Goal: Information Seeking & Learning: Learn about a topic

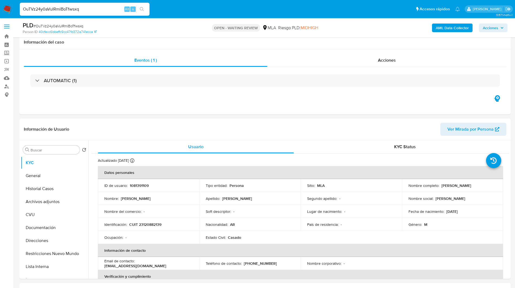
select select "10"
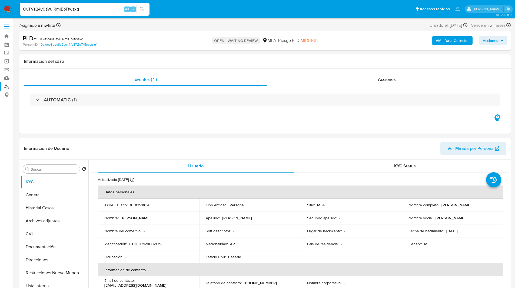
click at [6, 88] on link "Buscador de personas" at bounding box center [32, 86] width 64 height 8
click at [160, 8] on ul "Pausado Ver notificaciones OuTVz24y0aVuIRmiBoTfwsxq Alt s Accesos rápidos Presi…" at bounding box center [240, 9] width 446 height 14
click at [178, 2] on ul "Pausado Ver notificaciones OuTVz24y0aVuIRmiBoTfwsxq Alt s Accesos rápidos Presi…" at bounding box center [240, 9] width 446 height 14
click at [130, 124] on div "Eventos ( 1 ) Acciones AUTOMATIC (1)" at bounding box center [265, 101] width 492 height 65
click at [130, 57] on div "Información del caso" at bounding box center [265, 61] width 492 height 14
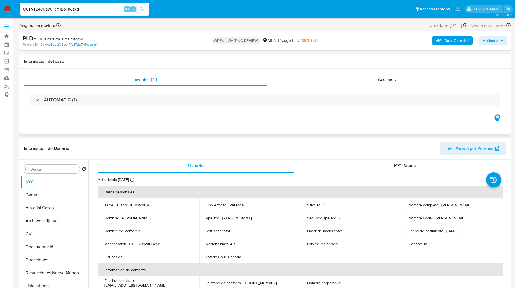
click at [344, 119] on div "Eventos ( 1 ) Acciones AUTOMATIC (1)" at bounding box center [265, 101] width 492 height 65
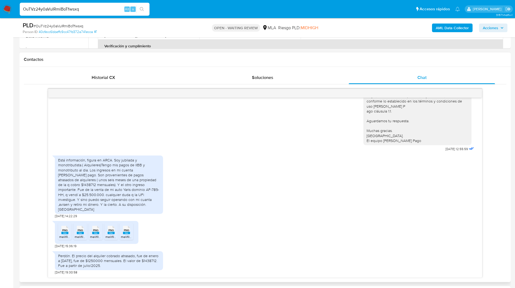
scroll to position [231, 0]
drag, startPoint x: 72, startPoint y: 216, endPoint x: 55, endPoint y: 216, distance: 16.5
click at [55, 216] on span "[DATE] 14:22:29" at bounding box center [66, 216] width 22 height 4
copy span "22/08/2025"
click at [321, 153] on div "Hola, Esperamos que te encuentres muy bien. Te consultamos si tuviste oportunid…" at bounding box center [265, 97] width 421 height 109
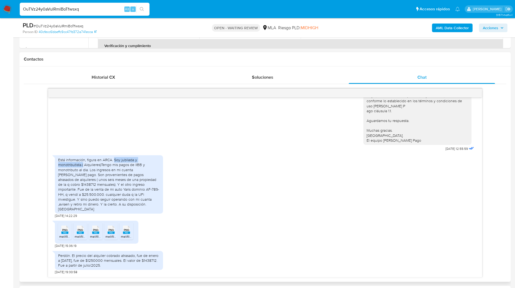
drag, startPoint x: 114, startPoint y: 165, endPoint x: 83, endPoint y: 171, distance: 31.7
click at [83, 171] on div "Está información, figura en ARCA. Soy jubilada y monotributista.( Alquileres)Te…" at bounding box center [109, 184] width 102 height 54
click at [92, 178] on div "Está información, figura en ARCA. Soy jubilada y monotributista.( Alquileres)Te…" at bounding box center [109, 184] width 102 height 54
click at [303, 170] on div "Está información, figura en ARCA. Soy jubilada y monotributista.( Alquileres)Te…" at bounding box center [265, 185] width 421 height 65
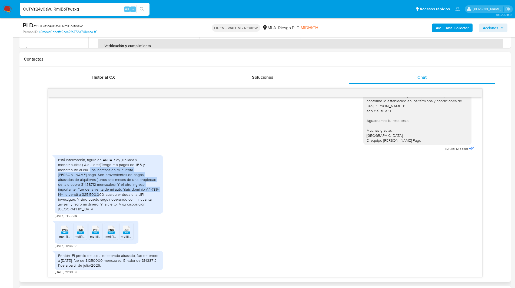
drag, startPoint x: 90, startPoint y: 174, endPoint x: 155, endPoint y: 195, distance: 68.4
click at [155, 195] on div "Está información, figura en ARCA. Soy jubilada y monotributista.( Alquileres)Te…" at bounding box center [109, 184] width 102 height 54
copy div "Los ingresos en mi cuenta de mercado pago. Son provenientes de pagos atrasados …"
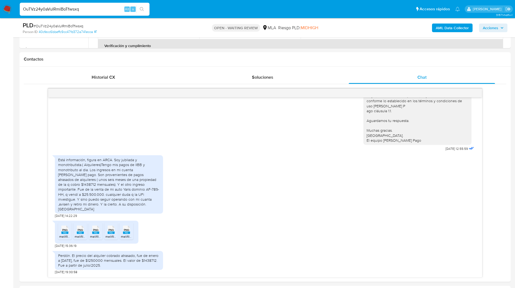
click at [348, 16] on nav "Pausado Ver notificaciones OuTVz24y0aVuIRmiBoTfwsxq Alt s Accesos rápidos Presi…" at bounding box center [257, 9] width 515 height 18
click at [45, 11] on input "OuTVz24y0aVuIRmiBoTfwsxq" at bounding box center [85, 9] width 130 height 7
click at [7, 9] on img at bounding box center [7, 9] width 9 height 9
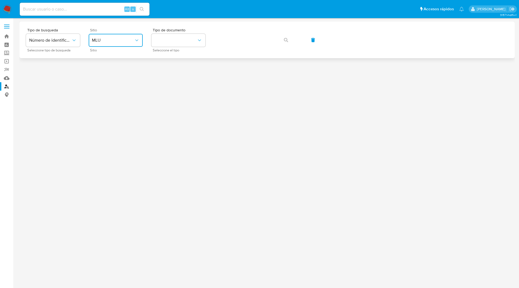
click at [121, 35] on button "MLU" at bounding box center [116, 40] width 54 height 13
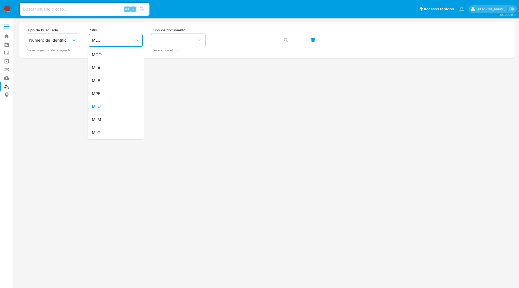
click at [100, 69] on span "MLA" at bounding box center [96, 67] width 9 height 5
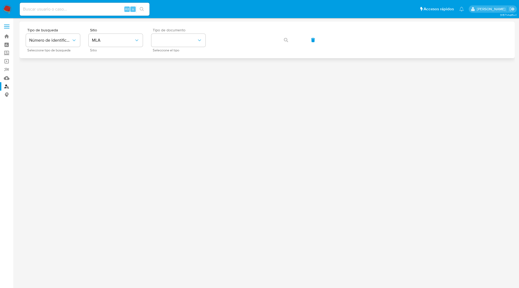
click at [186, 48] on div "Tipo de documento Seleccione el tipo" at bounding box center [178, 40] width 54 height 24
click at [185, 45] on button "identificationType" at bounding box center [178, 40] width 54 height 13
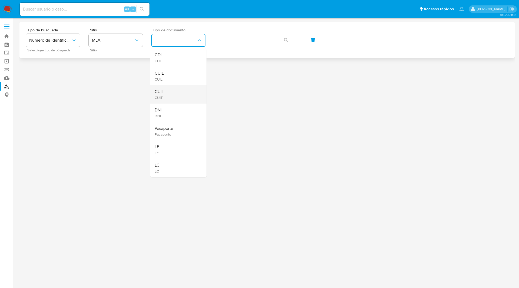
click at [157, 92] on span "CUIT" at bounding box center [159, 91] width 9 height 5
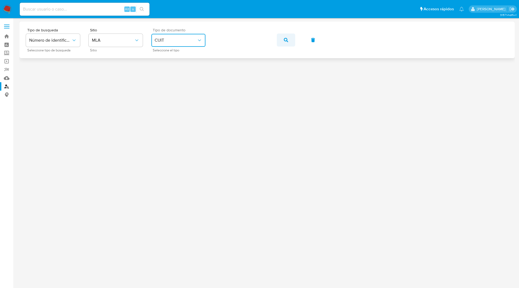
click at [288, 40] on button "button" at bounding box center [286, 40] width 18 height 13
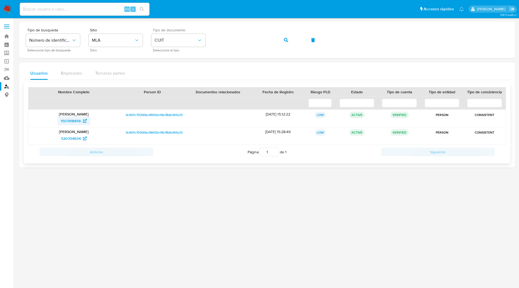
click at [73, 120] on span "1507618456" at bounding box center [71, 121] width 20 height 9
click at [80, 139] on span "520354634" at bounding box center [71, 138] width 20 height 9
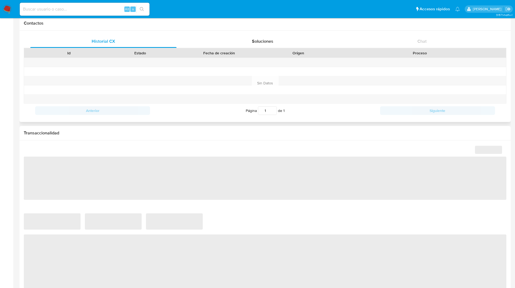
select select "10"
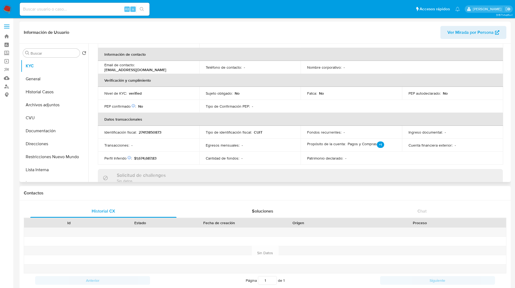
scroll to position [100, 0]
click at [286, 191] on h1 "Contactos" at bounding box center [265, 192] width 483 height 5
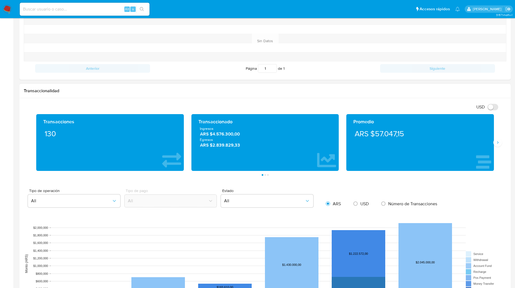
scroll to position [212, 0]
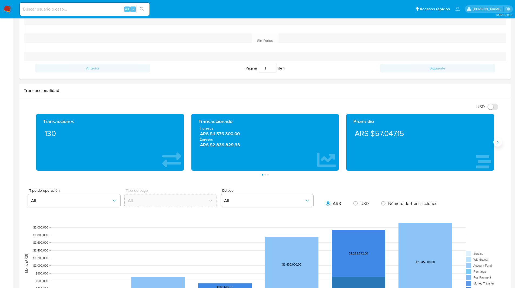
click at [496, 141] on icon "Siguiente" at bounding box center [498, 142] width 4 height 4
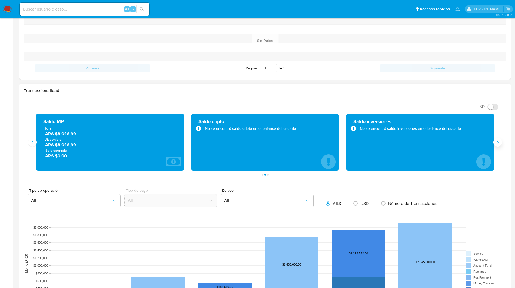
click at [499, 141] on icon "Siguiente" at bounding box center [498, 142] width 4 height 4
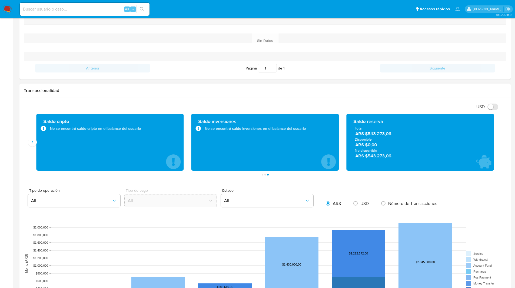
click at [237, 91] on h1 "Transaccionalidad" at bounding box center [265, 90] width 483 height 5
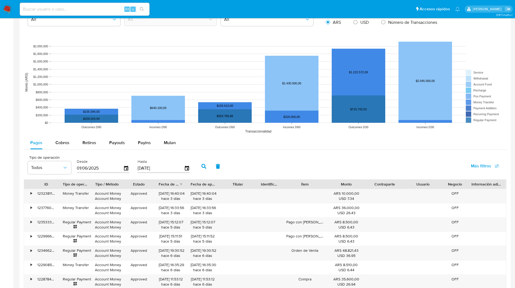
scroll to position [394, 0]
click at [54, 143] on button "Cobros" at bounding box center [62, 142] width 27 height 13
select select "10"
click at [84, 141] on span "Retiros" at bounding box center [90, 142] width 14 height 6
select select "10"
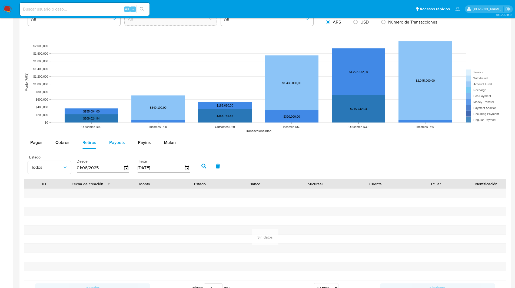
click at [106, 144] on button "Payouts" at bounding box center [117, 142] width 29 height 13
select select "10"
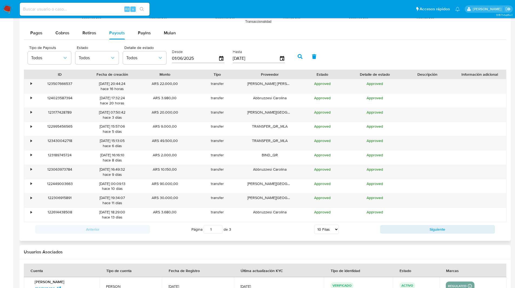
scroll to position [389, 0]
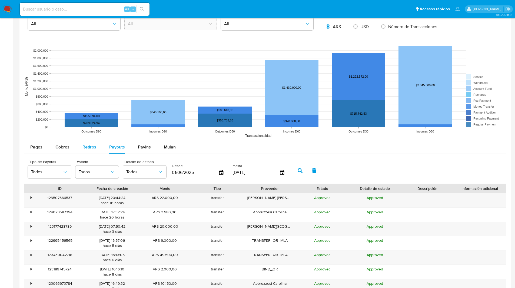
click at [78, 145] on button "Retiros" at bounding box center [89, 147] width 27 height 13
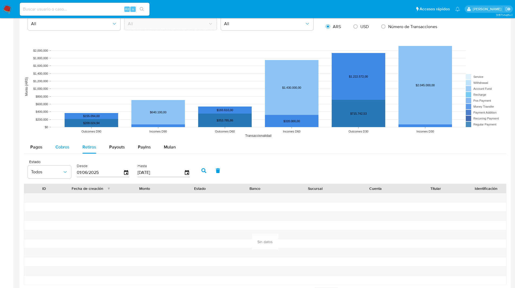
click at [72, 146] on button "Cobros" at bounding box center [62, 147] width 27 height 13
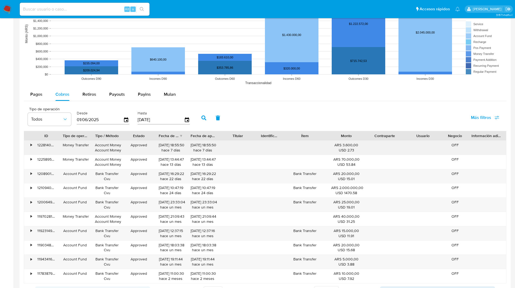
scroll to position [443, 0]
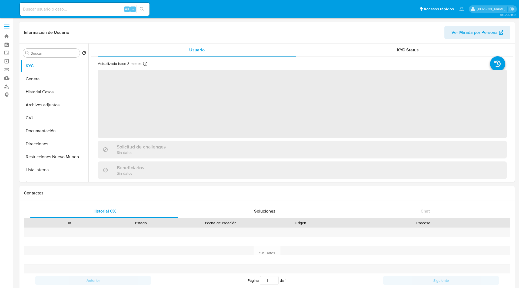
select select "10"
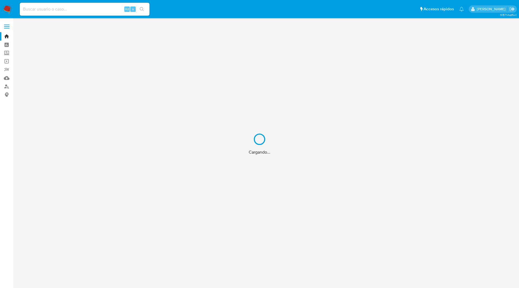
click at [315, 3] on div "Cargando..." at bounding box center [259, 144] width 519 height 288
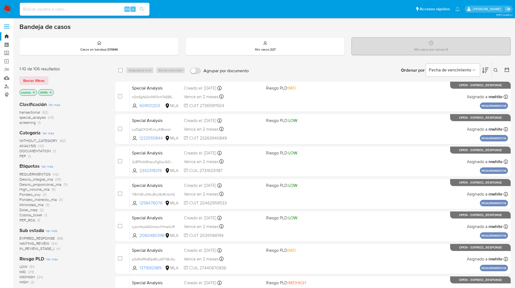
click at [496, 70] on icon at bounding box center [496, 70] width 4 height 4
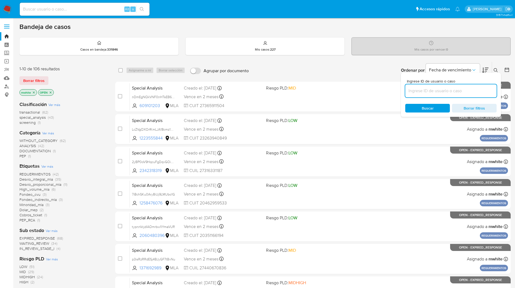
click at [439, 88] on input at bounding box center [451, 90] width 91 height 7
type input "OuTVz24y0aVuIRmiBoTfwsxq"
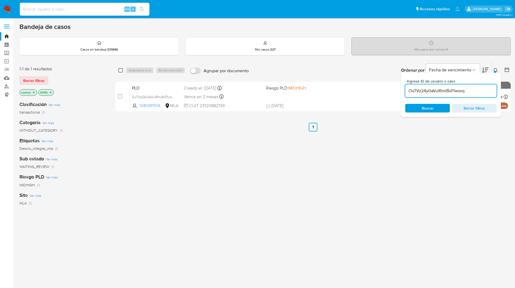
click at [121, 70] on input "checkbox" at bounding box center [120, 70] width 4 height 4
checkbox input "true"
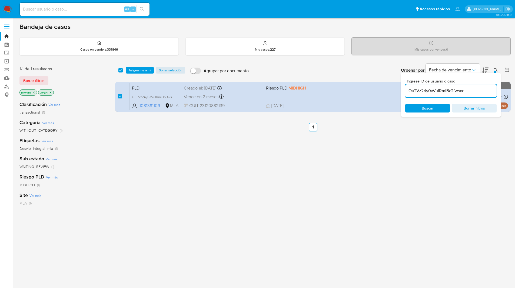
click at [124, 70] on div "select-all-cases-checkbox" at bounding box center [121, 70] width 6 height 6
click at [128, 71] on button "Asignarme a mí" at bounding box center [140, 70] width 28 height 6
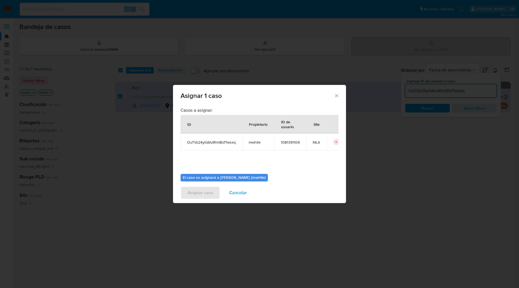
click at [257, 141] on span "mwhite" at bounding box center [258, 142] width 19 height 5
copy span "mwhite"
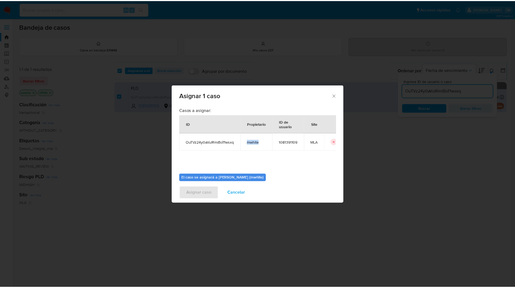
scroll to position [28, 0]
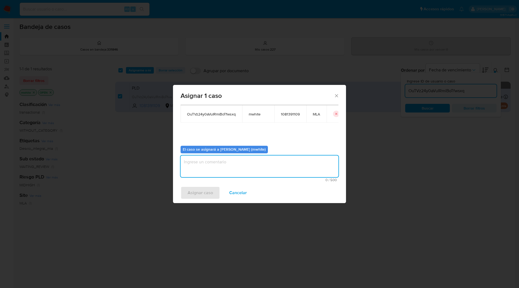
click at [199, 165] on textarea "assign-modal" at bounding box center [260, 167] width 158 height 22
paste textarea "mwhite"
type textarea "mwhite"
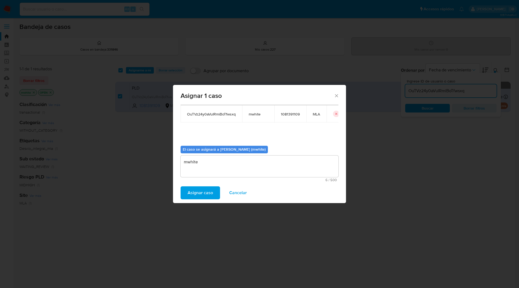
click at [195, 192] on span "Asignar caso" at bounding box center [200, 193] width 25 height 12
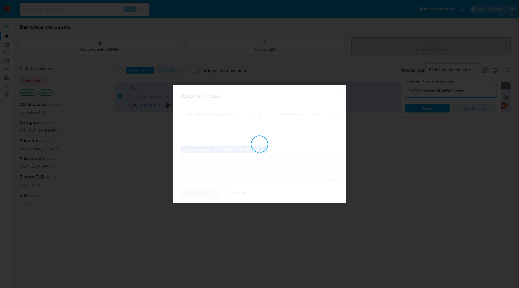
checkbox input "false"
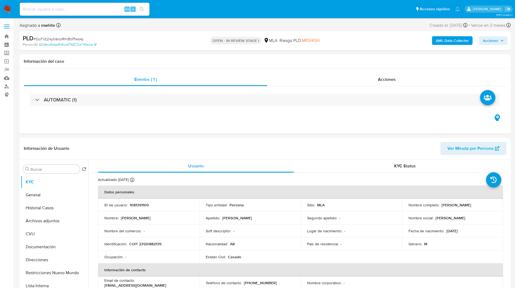
select select "10"
click at [4, 87] on link "Buscador de personas" at bounding box center [32, 86] width 64 height 8
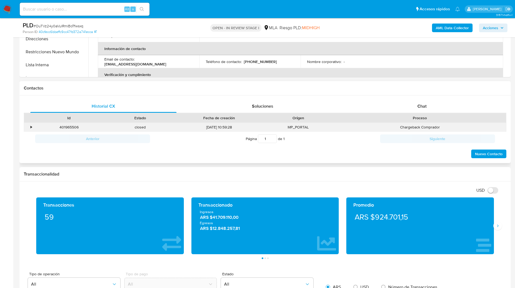
scroll to position [222, 0]
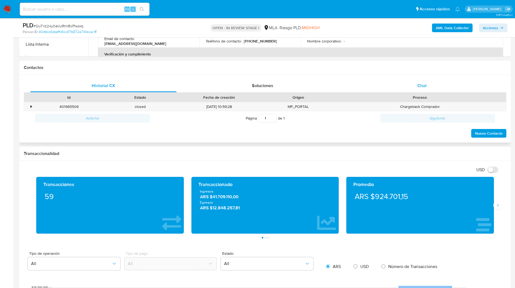
click at [437, 87] on div "Chat" at bounding box center [422, 85] width 146 height 13
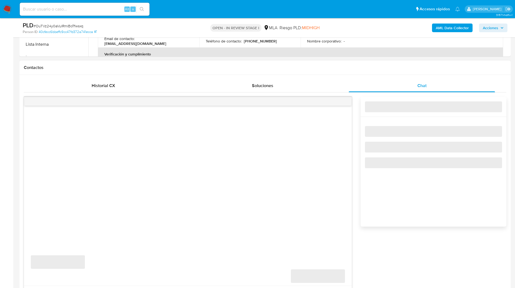
click at [328, 77] on div "Historial CX Soluciones Chat Id Estado Fecha de creación Origen Proceso • 40196…" at bounding box center [265, 194] width 492 height 238
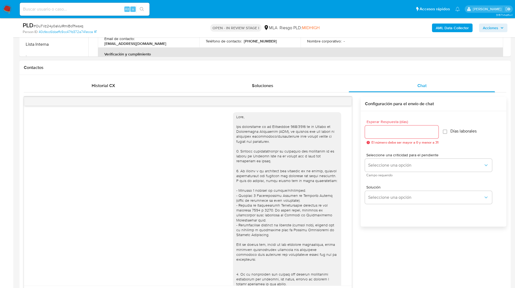
scroll to position [363, 0]
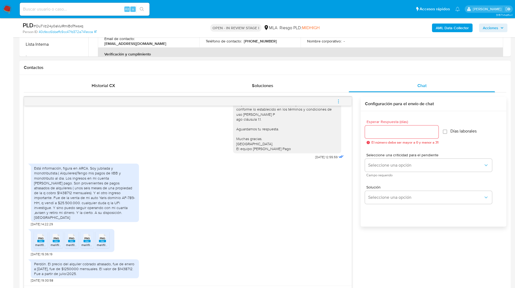
drag, startPoint x: 339, startPoint y: 100, endPoint x: 325, endPoint y: 100, distance: 14.3
click at [325, 100] on div at bounding box center [188, 101] width 328 height 9
click at [345, 101] on button "menu-action" at bounding box center [339, 101] width 18 height 13
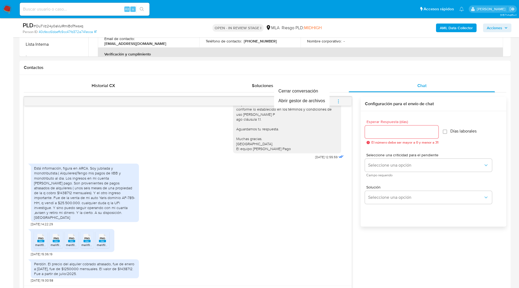
click at [338, 101] on div at bounding box center [259, 144] width 519 height 288
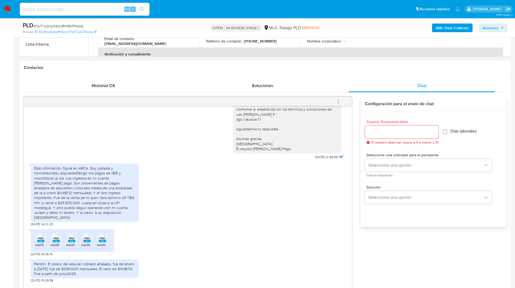
click at [340, 101] on icon "menu-action" at bounding box center [338, 101] width 5 height 5
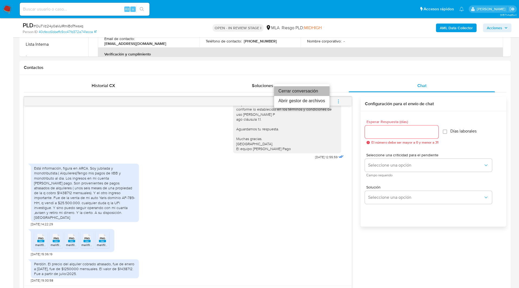
click at [301, 89] on li "Cerrar conversación" at bounding box center [301, 91] width 55 height 10
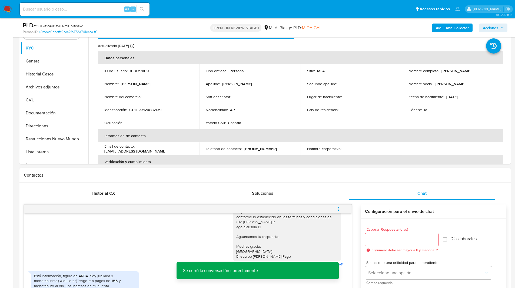
scroll to position [108, 0]
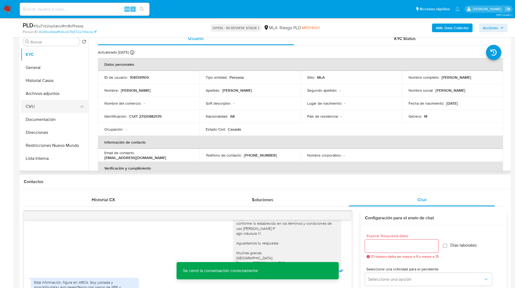
click at [56, 100] on button "CVU" at bounding box center [52, 106] width 63 height 13
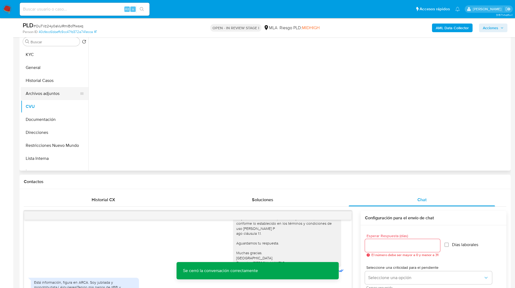
click at [61, 97] on button "Archivos adjuntos" at bounding box center [52, 93] width 63 height 13
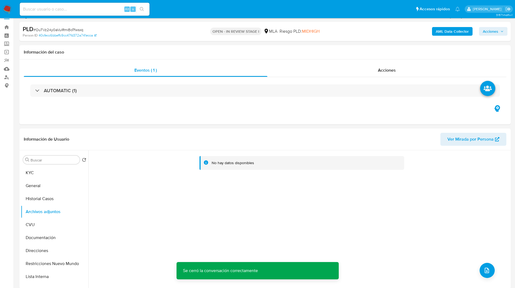
scroll to position [0, 0]
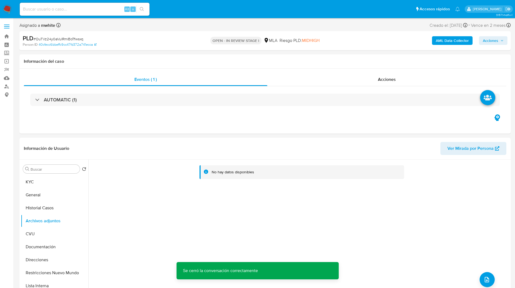
click at [448, 37] on b "AML Data Collector" at bounding box center [452, 40] width 33 height 9
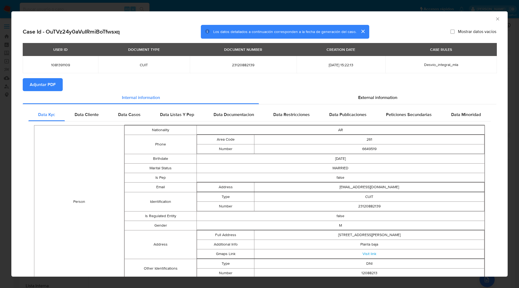
click at [54, 80] on span "Adjuntar PDF" at bounding box center [43, 85] width 26 height 12
click at [495, 18] on icon "Cerrar ventana" at bounding box center [497, 18] width 5 height 5
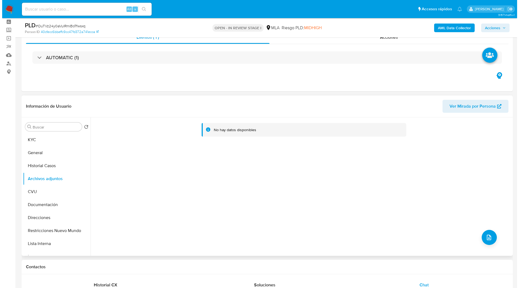
scroll to position [23, 0]
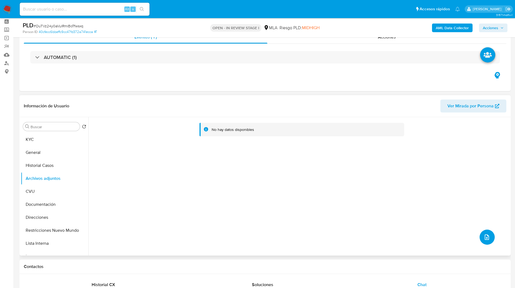
click at [489, 237] on button "upload-file" at bounding box center [487, 237] width 15 height 15
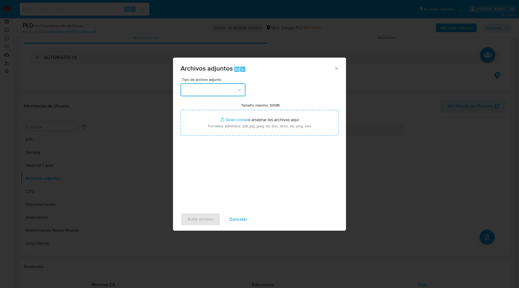
click at [205, 91] on button "button" at bounding box center [213, 89] width 65 height 13
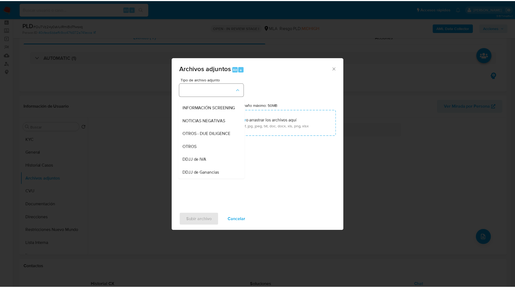
scroll to position [62, 0]
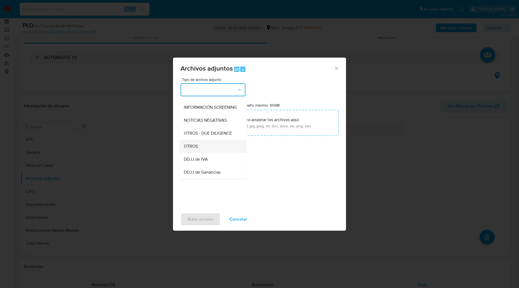
click at [198, 153] on div "OTROS" at bounding box center [211, 146] width 55 height 13
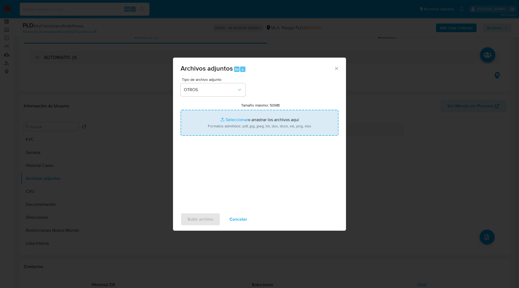
type input "C:\fakepath\Caselog OuTVz24y0aVuIRmiBoTfwsxq_2025_08_18_19_52_53.docx"
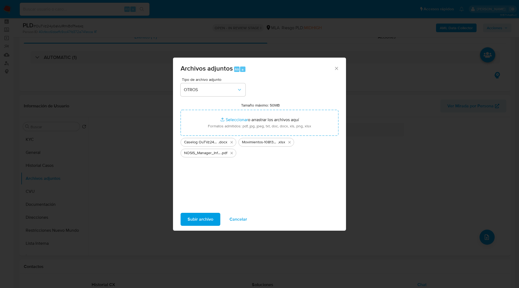
click at [212, 221] on span "Subir archivo" at bounding box center [201, 219] width 26 height 12
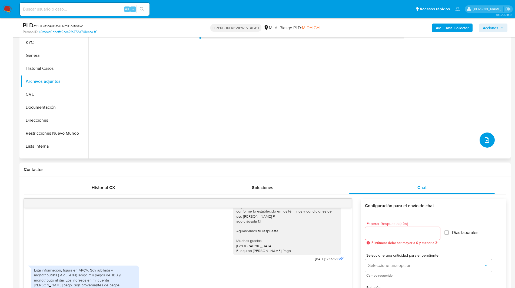
scroll to position [121, 0]
click at [493, 27] on span "Acciones" at bounding box center [490, 28] width 15 height 9
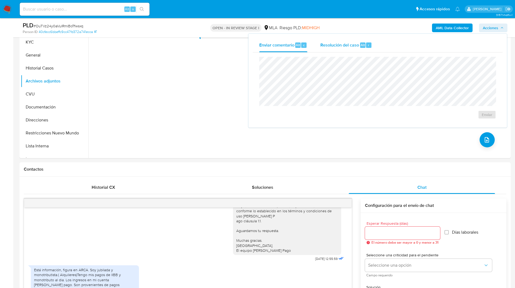
click at [366, 39] on div "Resolución del caso Alt r" at bounding box center [347, 45] width 52 height 14
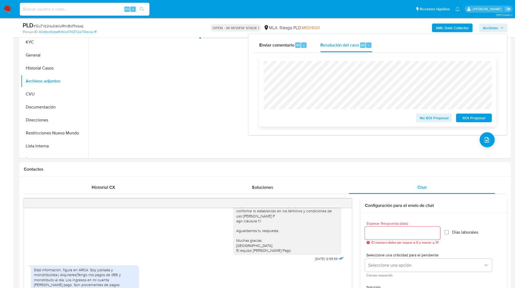
click at [424, 121] on span "No ROI Proposal" at bounding box center [434, 118] width 28 height 8
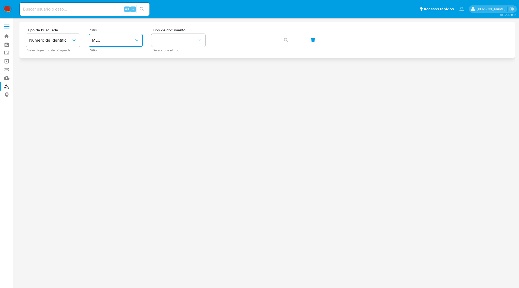
click at [103, 44] on button "MLU" at bounding box center [116, 40] width 54 height 13
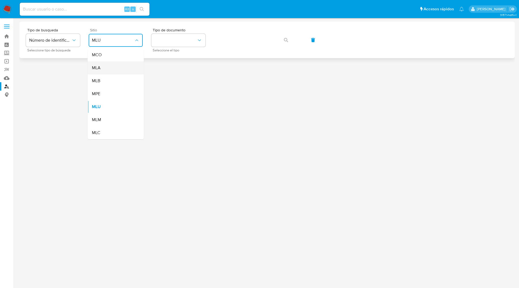
click at [103, 71] on div "MLA" at bounding box center [114, 67] width 44 height 13
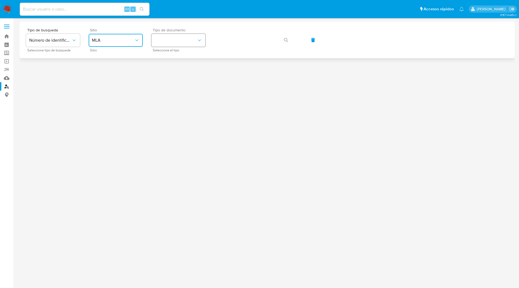
click at [185, 38] on button "identificationType" at bounding box center [178, 40] width 54 height 13
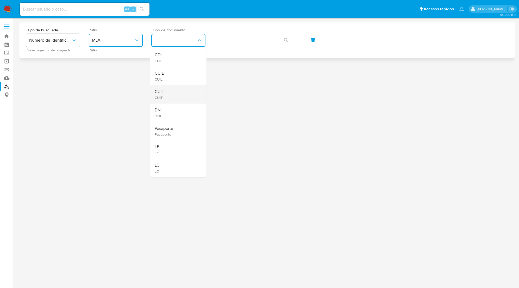
click at [177, 93] on div "CUIT CUIT" at bounding box center [177, 94] width 44 height 18
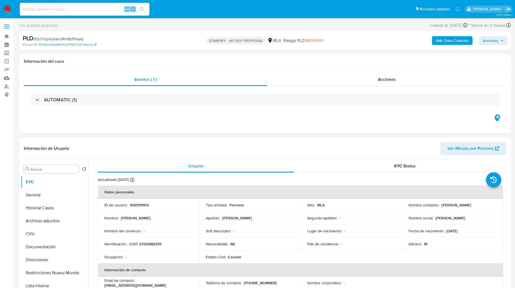
select select "10"
click at [90, 9] on input at bounding box center [85, 9] width 130 height 7
paste input "s2v2iqR4wgOD35wc7OAFuagk"
type input "s2v2iqR4wgOD35wc7OAFuagk"
select select "10"
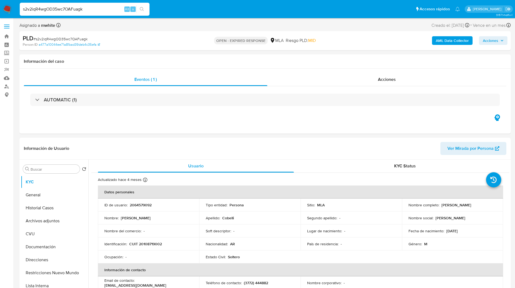
click at [190, 15] on ul "Pausado Ver notificaciones s2v2iqR4wgOD35wc7OAFuagk Alt s Accesos rápidos Presi…" at bounding box center [240, 9] width 446 height 14
click at [201, 25] on div "Asignado a mwhite Asignado el: 18/08/2025 14:16:08 Creado el: 12/08/2025 Creado…" at bounding box center [265, 26] width 492 height 9
click at [316, 13] on ul "Pausado Ver notificaciones s2v2iqR4wgOD35wc7OAFuagk Alt s Accesos rápidos Presi…" at bounding box center [240, 9] width 446 height 14
click at [189, 11] on ul "Pausado Ver notificaciones s2v2iqR4wgOD35wc7OAFuagk Alt s Accesos rápidos Presi…" at bounding box center [240, 9] width 446 height 14
click at [137, 206] on p "2064579092" at bounding box center [141, 205] width 22 height 5
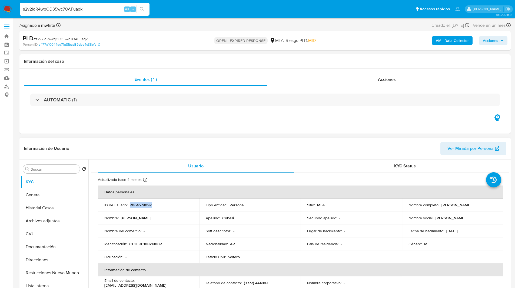
click at [137, 206] on p "2064579092" at bounding box center [141, 205] width 22 height 5
click at [145, 245] on p "CUIT 20108719002" at bounding box center [145, 244] width 33 height 5
copy p "20108719002"
click at [282, 70] on div "Eventos ( 1 ) Acciones AUTOMATIC (1)" at bounding box center [265, 101] width 492 height 65
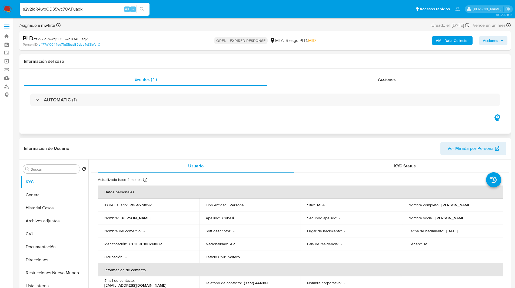
click at [272, 69] on div "Eventos ( 1 ) Acciones AUTOMATIC (1)" at bounding box center [265, 101] width 492 height 65
click at [347, 26] on div "Asignado a mwhite Asignado el: 18/08/2025 14:16:08 Creado el: 12/08/2025 Creado…" at bounding box center [265, 26] width 492 height 9
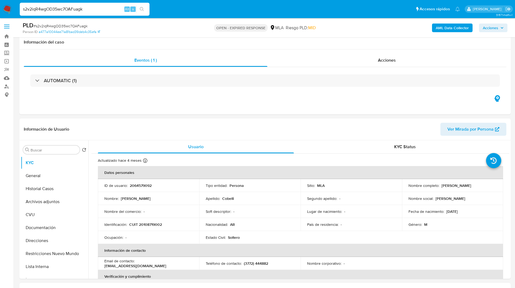
scroll to position [93, 0]
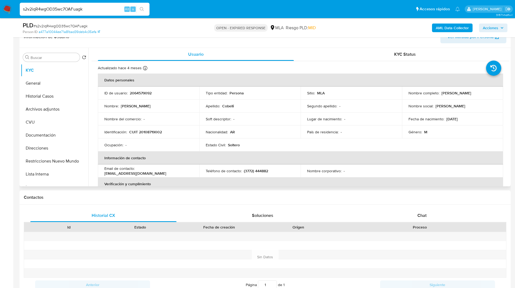
click at [280, 42] on header "Información de Usuario Ver Mirada por Persona" at bounding box center [265, 36] width 483 height 13
click at [407, 213] on div "Chat" at bounding box center [422, 215] width 146 height 13
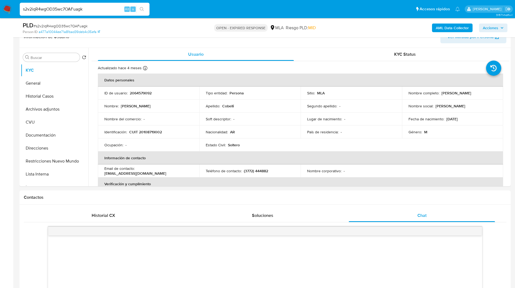
click at [66, 11] on input "s2v2iqR4wgOD35wc7OAFuagk" at bounding box center [85, 9] width 130 height 7
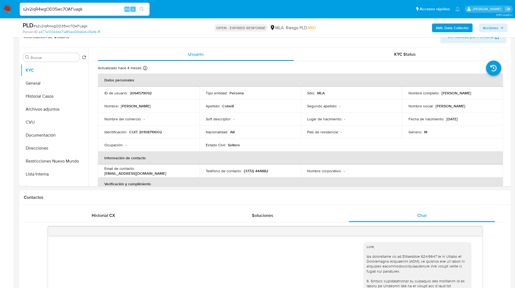
click at [66, 11] on input "s2v2iqR4wgOD35wc7OAFuagk" at bounding box center [85, 9] width 130 height 7
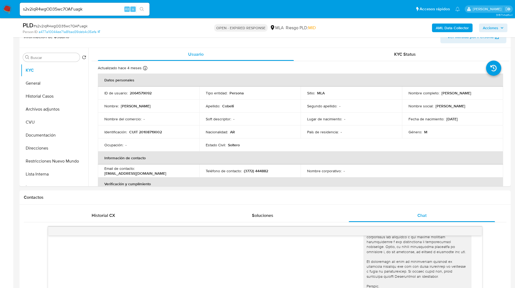
click at [9, 9] on img at bounding box center [7, 9] width 9 height 9
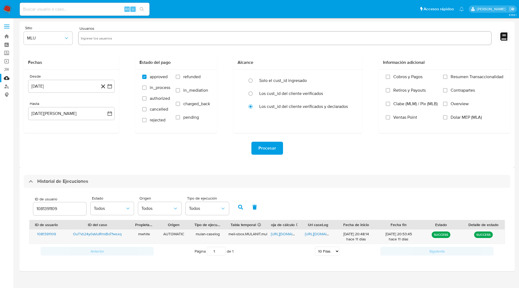
select select "10"
click at [45, 208] on input "1081391109" at bounding box center [59, 208] width 53 height 7
click at [242, 205] on icon "button" at bounding box center [240, 207] width 5 height 5
click at [286, 234] on span "[URL][DOMAIN_NAME]" at bounding box center [289, 233] width 37 height 5
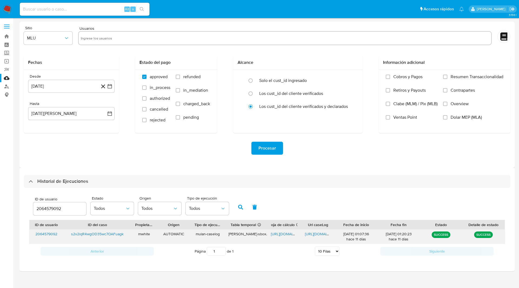
click at [318, 236] on span "[URL][DOMAIN_NAME]" at bounding box center [323, 233] width 37 height 5
click at [54, 210] on input "2064579092" at bounding box center [59, 208] width 53 height 7
type input "579280082"
click at [244, 207] on button "button" at bounding box center [241, 207] width 14 height 13
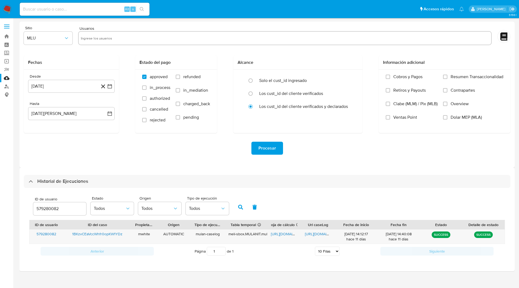
click at [299, 8] on ul "Pausado Ver notificaciones Alt s Accesos rápidos Presiona las siguientes teclas…" at bounding box center [242, 9] width 450 height 14
click at [194, 19] on main "3.156.1" at bounding box center [259, 144] width 519 height 288
click at [304, 17] on nav "Pausado Ver notificaciones Alt s Accesos rápidos Presiona las siguientes teclas…" at bounding box center [259, 9] width 519 height 18
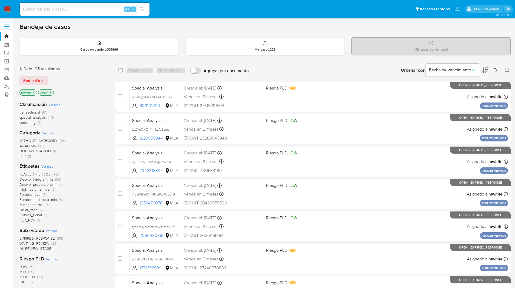
click at [499, 68] on button at bounding box center [496, 70] width 9 height 6
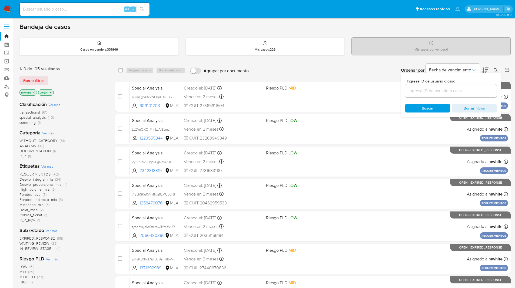
click at [459, 89] on input at bounding box center [451, 90] width 91 height 7
type input "s2v2iqR4wgOD35wc7OAFuagk"
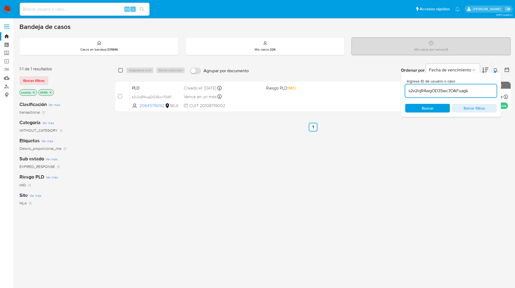
click at [119, 71] on input "checkbox" at bounding box center [120, 70] width 4 height 4
checkbox input "true"
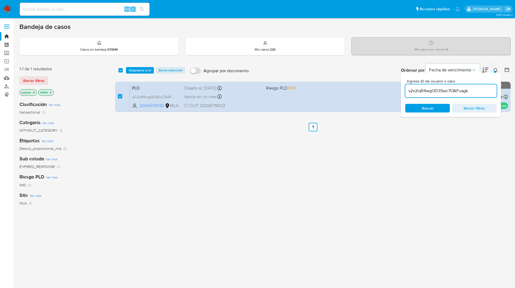
click at [151, 75] on div "select-all-cases-checkbox Asignarme a mí Borrar selección Agrupar por documento…" at bounding box center [313, 70] width 396 height 17
click at [146, 73] on span "Asignarme a mí" at bounding box center [140, 70] width 22 height 5
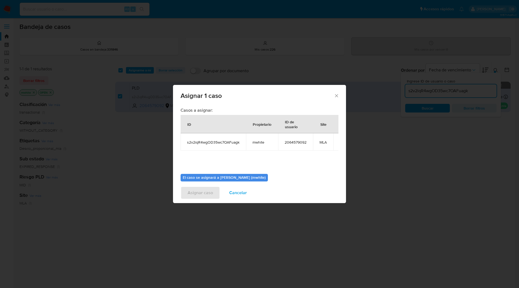
click at [260, 144] on span "mwhite" at bounding box center [262, 142] width 19 height 5
copy span "mwhite"
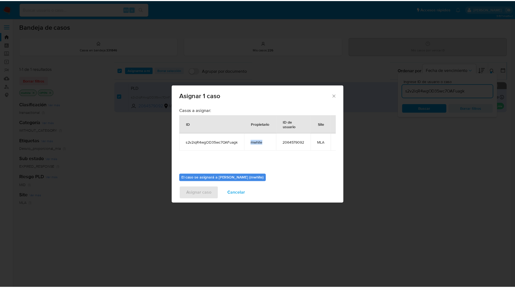
scroll to position [28, 0]
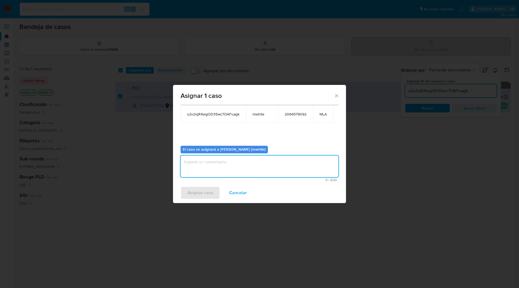
click at [212, 162] on textarea "assign-modal" at bounding box center [260, 167] width 158 height 22
paste textarea "mwhite"
type textarea "mwhite"
click at [204, 189] on span "Asignar caso" at bounding box center [200, 193] width 25 height 12
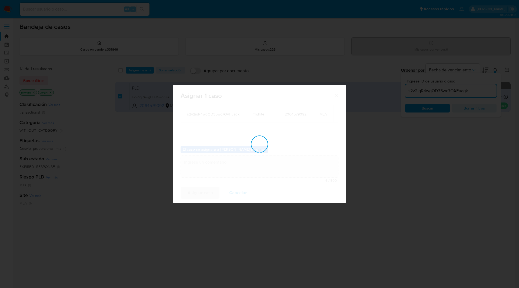
checkbox input "false"
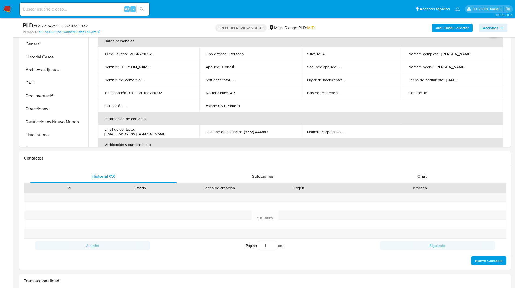
select select "10"
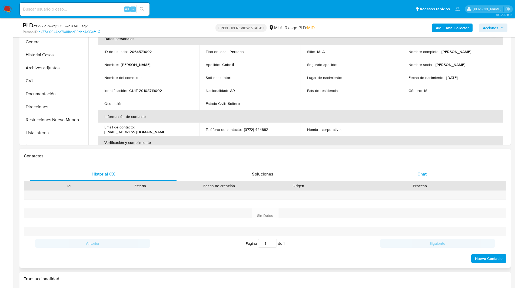
click at [430, 169] on div "Chat" at bounding box center [422, 174] width 146 height 13
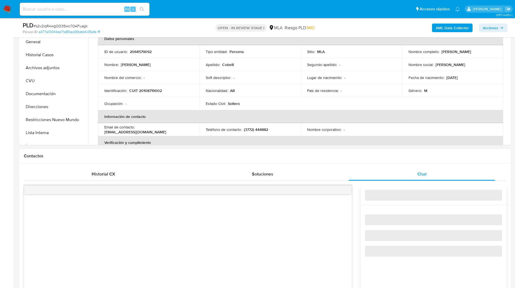
click at [383, 158] on h1 "Contactos" at bounding box center [265, 155] width 483 height 5
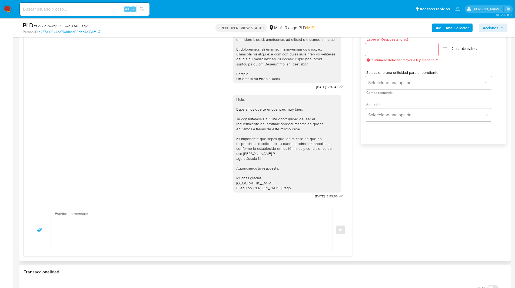
scroll to position [312, 0]
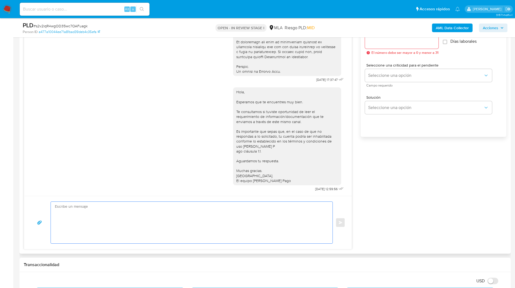
click at [183, 209] on textarea at bounding box center [190, 223] width 271 height 42
paste textarea "Hola, Esperamos que te encuentres muy bien. Te consultamos si tuviste oportunid…"
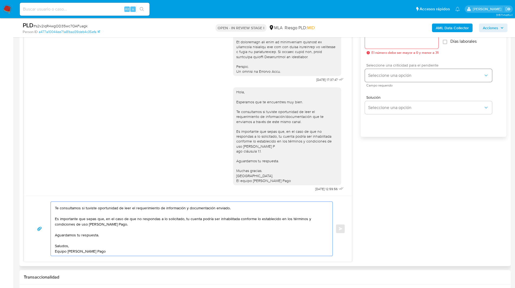
scroll to position [20, 0]
type textarea "Hola, Esperamos que te encuentres muy bien. Te consultamos si tuviste oportunid…"
click at [382, 42] on input "Esperar Respuesta (días)" at bounding box center [402, 42] width 74 height 7
type input "1"
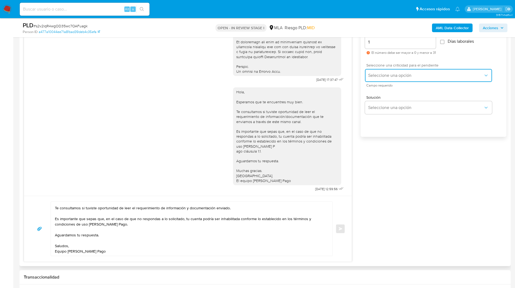
click at [389, 70] on button "Seleccione una opción" at bounding box center [428, 75] width 127 height 13
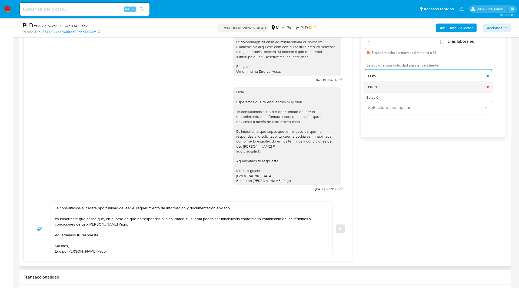
click at [395, 87] on div "HIGH" at bounding box center [427, 86] width 118 height 11
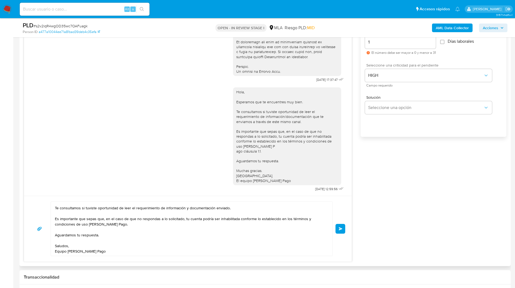
click at [344, 230] on button "Enviar" at bounding box center [341, 229] width 10 height 10
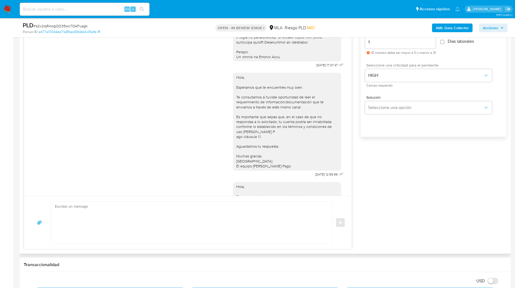
scroll to position [0, 0]
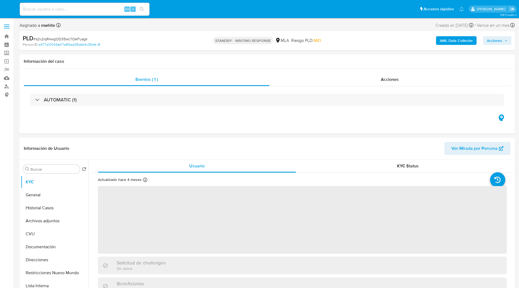
select select "10"
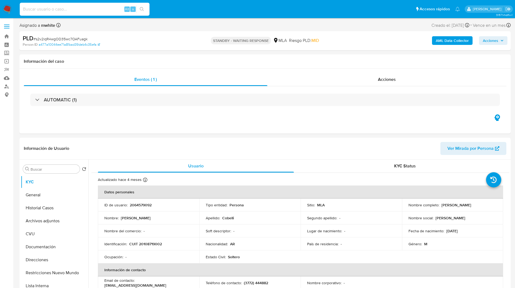
click at [75, 8] on input at bounding box center [85, 9] width 130 height 7
paste input "1BKzvCEaVccWhfr0opKW1YDz"
type input "1BKzvCEaVccWhfr0opKW1YDz"
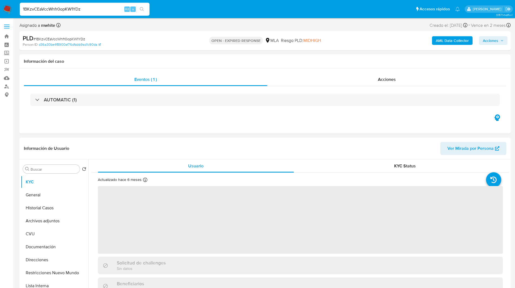
select select "10"
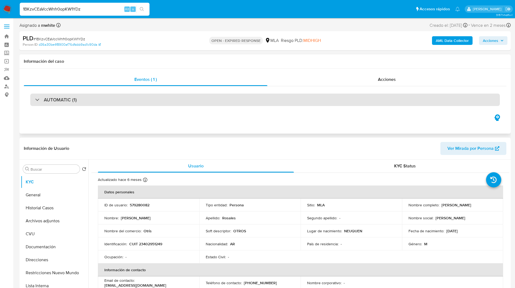
click at [174, 106] on div "AUTOMATIC (1)" at bounding box center [265, 100] width 470 height 12
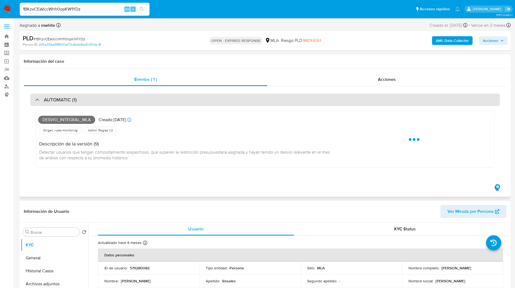
drag, startPoint x: 174, startPoint y: 106, endPoint x: 152, endPoint y: 104, distance: 21.7
click at [152, 104] on div "AUTOMATIC (1)" at bounding box center [265, 100] width 470 height 12
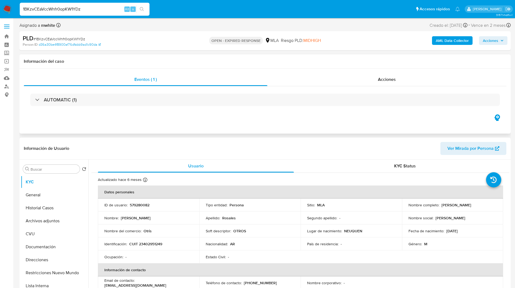
click at [194, 115] on div "Eventos ( 1 ) Acciones AUTOMATIC (1)" at bounding box center [265, 101] width 492 height 65
click at [341, 13] on ul "Pausado Ver notificaciones 1BKzvCEaVccWhfr0opKW1YDz Alt s Accesos rápidos Presi…" at bounding box center [240, 9] width 446 height 14
drag, startPoint x: 209, startPoint y: 97, endPoint x: 252, endPoint y: 93, distance: 44.0
click at [252, 93] on div "AUTOMATIC (1)" at bounding box center [265, 99] width 483 height 27
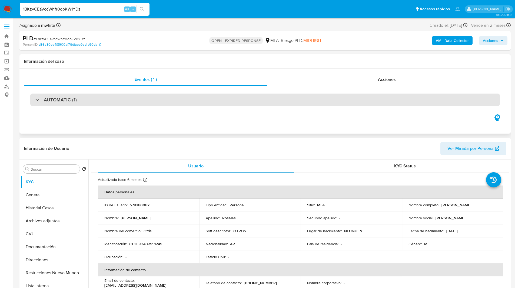
click at [229, 97] on div "AUTOMATIC (1)" at bounding box center [265, 100] width 470 height 12
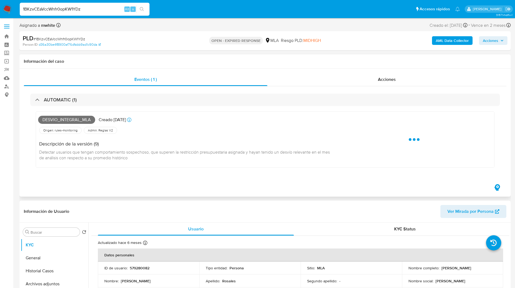
click at [307, 116] on div "Desvio_integral_mla Creado hace 17 días Creado: 12/08/2025 12:28:52" at bounding box center [187, 120] width 298 height 12
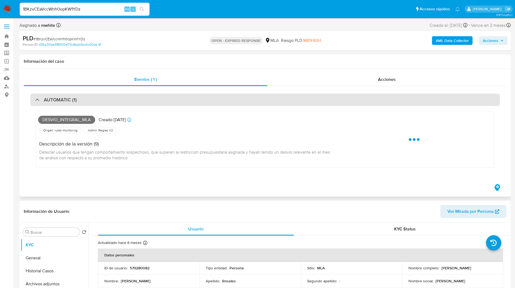
click at [226, 100] on div "AUTOMATIC (1)" at bounding box center [265, 100] width 470 height 12
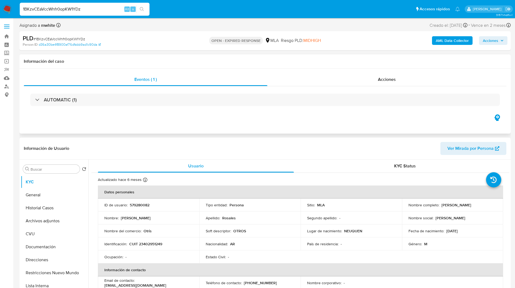
click at [177, 66] on div "Información del caso" at bounding box center [265, 61] width 492 height 14
click at [188, 65] on div "Información del caso" at bounding box center [265, 61] width 492 height 14
click at [148, 245] on p "CUIT 23402951249" at bounding box center [145, 244] width 33 height 5
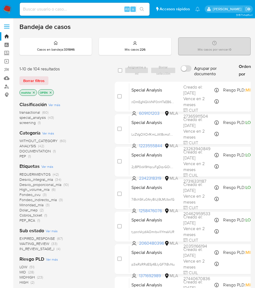
click at [47, 10] on input at bounding box center [85, 9] width 130 height 7
paste input "8go4cvqg2BxuLJBheVJ8DI7Y"
type input "8go4cvqg2BxuLJBheVJ8DI7Y"
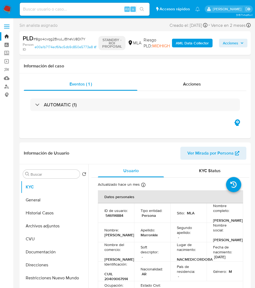
select select "10"
click at [45, 225] on button "Archivos adjuntos" at bounding box center [52, 225] width 63 height 13
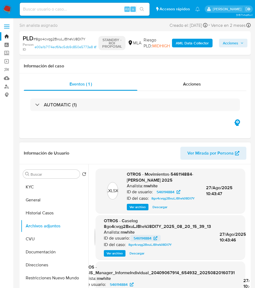
scroll to position [21, 0]
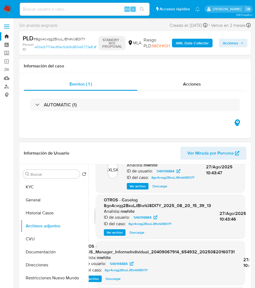
click at [138, 235] on span "Descargar" at bounding box center [137, 232] width 15 height 5
click at [44, 7] on input at bounding box center [85, 9] width 130 height 7
paste input "ops2x2NWZ6VanEvwktMNcSdy"
type input "ops2x2NWZ6VanEvwktMNcSdy"
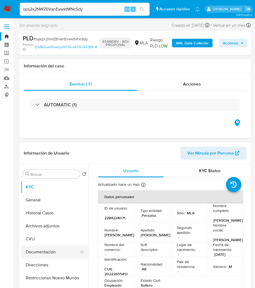
select select "10"
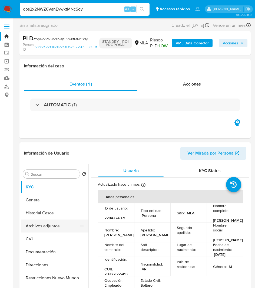
click at [37, 228] on button "Archivos adjuntos" at bounding box center [52, 225] width 63 height 13
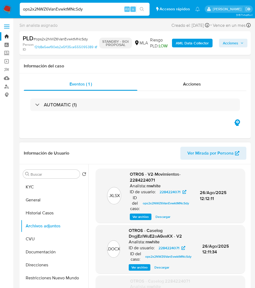
click at [162, 267] on span "Descargar" at bounding box center [161, 267] width 15 height 5
click at [124, 133] on div "Eventos ( 1 ) Acciones AUTOMATIC (1)" at bounding box center [134, 105] width 231 height 65
click at [99, 25] on div "Sin analista asignado Asignado el: 17/07/2025 16:37:42 Creado el: 12/07/2025 Cr…" at bounding box center [134, 26] width 231 height 9
click at [53, 6] on input "ops2x2NWZ6VanEvwktMNcSdy" at bounding box center [85, 9] width 130 height 7
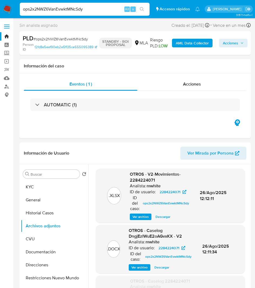
paste input "EYU6m7ZVdTQdC9BJOuIpDQNH"
type input "EYU6m7ZVdTQdC9BJOuIpDQNH"
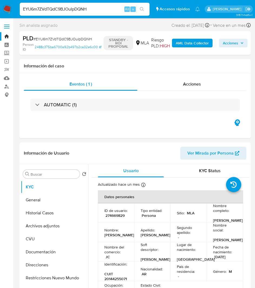
select select "10"
click at [38, 218] on button "Historial Casos" at bounding box center [52, 212] width 63 height 13
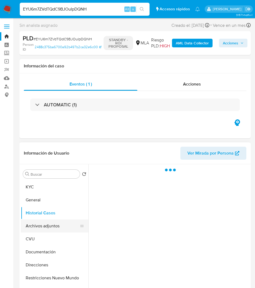
click at [48, 229] on button "Archivos adjuntos" at bounding box center [52, 225] width 63 height 13
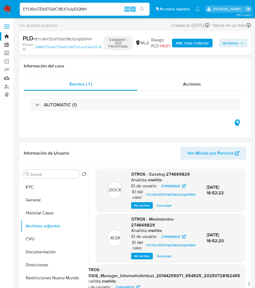
click at [164, 208] on span "Descargar" at bounding box center [164, 205] width 15 height 5
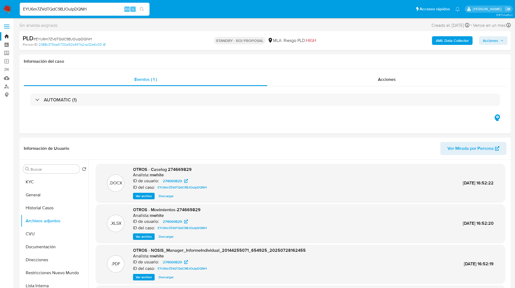
click at [84, 7] on input "EYU6m7ZVdTQdC9BJOuIpDQNH" at bounding box center [85, 9] width 130 height 7
paste input "1zhjI8jKBukAwO5YZRt1tcNc"
type input "1zhjI8jKBukAwO5YZRt1tcNc"
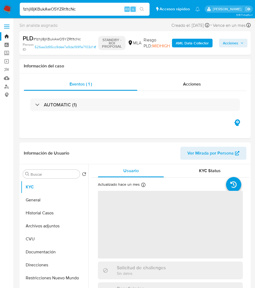
select select "10"
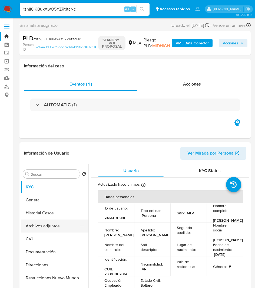
click at [38, 223] on button "Archivos adjuntos" at bounding box center [52, 225] width 63 height 13
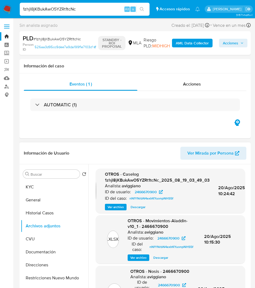
click at [135, 207] on span "Descargar" at bounding box center [138, 206] width 15 height 5
click at [36, 9] on input "1zhjI8jKBukAwO5YZRt1tcNc" at bounding box center [85, 9] width 130 height 7
paste input "m2RKgcKMOhFiyEhGifJJ4Dsz"
type input "m2RKgcKMOhFiyEhGifJJ4Dsz"
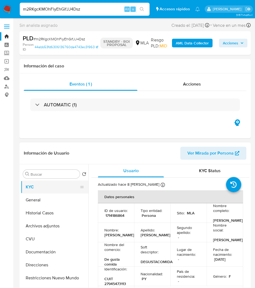
select select "10"
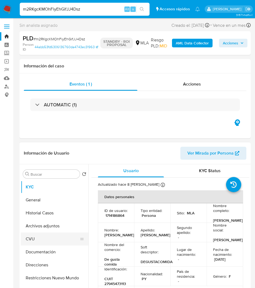
click at [51, 232] on button "CVU" at bounding box center [52, 238] width 63 height 13
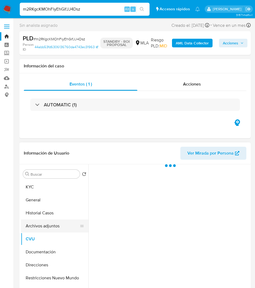
click at [55, 226] on button "Archivos adjuntos" at bounding box center [52, 225] width 63 height 13
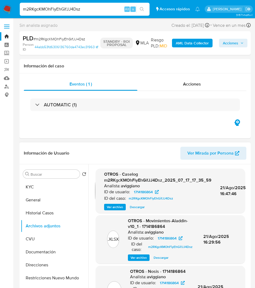
click at [137, 204] on span "Descargar" at bounding box center [137, 206] width 15 height 5
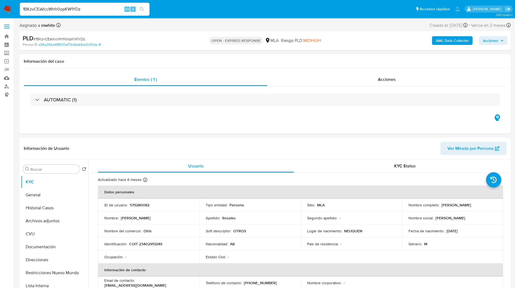
select select "10"
click at [326, 12] on ul "Pausado Ver notificaciones 1BKzvCEaVccWhfr0opKW1YDz Alt s Accesos rápidos Presi…" at bounding box center [240, 9] width 446 height 14
click at [137, 205] on p "579280082" at bounding box center [140, 205] width 20 height 5
copy p "579280082"
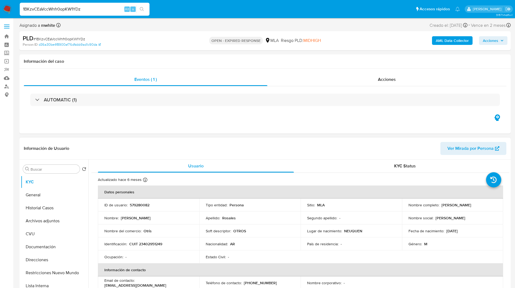
click at [154, 245] on p "CUIT 23402951249" at bounding box center [145, 244] width 33 height 5
copy p "23402951249"
click at [167, 10] on ul "Pausado Ver notificaciones 1BKzvCEaVccWhfr0opKW1YDz Alt s Accesos rápidos Presi…" at bounding box center [240, 9] width 446 height 14
click at [179, 11] on ul "Pausado Ver notificaciones 1BKzvCEaVccWhfr0opKW1YDz Alt s Accesos rápidos Presi…" at bounding box center [240, 9] width 446 height 14
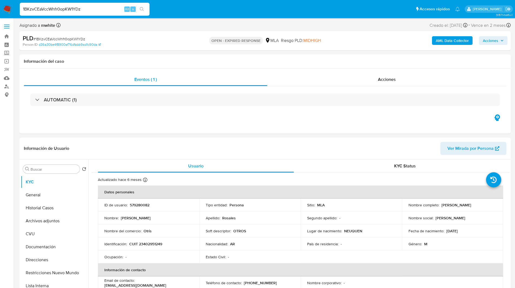
click at [193, 8] on ul "Pausado Ver notificaciones 1BKzvCEaVccWhfr0opKW1YDz Alt s Accesos rápidos Presi…" at bounding box center [240, 9] width 446 height 14
click at [208, 9] on ul "Pausado Ver notificaciones 1BKzvCEaVccWhfr0opKW1YDz Alt s Accesos rápidos Presi…" at bounding box center [240, 9] width 446 height 14
click at [216, 11] on ul "Pausado Ver notificaciones 1BKzvCEaVccWhfr0opKW1YDz Alt s Accesos rápidos Presi…" at bounding box center [240, 9] width 446 height 14
click at [213, 9] on ul "Pausado Ver notificaciones 1BKzvCEaVccWhfr0opKW1YDz Alt s Accesos rápidos Presi…" at bounding box center [240, 9] width 446 height 14
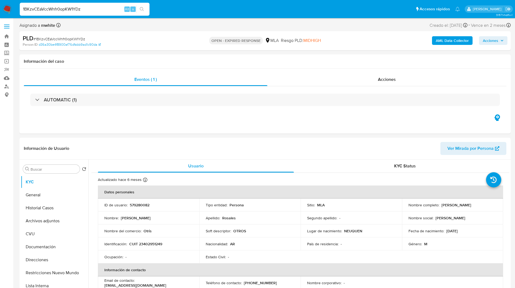
click at [220, 9] on ul "Pausado Ver notificaciones 1BKzvCEaVccWhfr0opKW1YDz Alt s Accesos rápidos Presi…" at bounding box center [240, 9] width 446 height 14
click at [243, 4] on ul "Pausado Ver notificaciones 1BKzvCEaVccWhfr0opKW1YDz Alt s Accesos rápidos Presi…" at bounding box center [240, 9] width 446 height 14
click at [208, 18] on nav "Pausado Ver notificaciones 1BKzvCEaVccWhfr0opKW1YDz Alt s Accesos rápidos Presi…" at bounding box center [257, 9] width 515 height 18
click at [241, 66] on div "Información del caso" at bounding box center [265, 61] width 492 height 14
click at [228, 63] on h1 "Información del caso" at bounding box center [265, 61] width 483 height 5
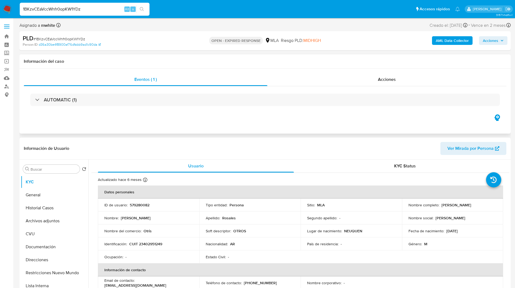
click at [205, 60] on h1 "Información del caso" at bounding box center [265, 61] width 483 height 5
click at [200, 3] on ul "Pausado Ver notificaciones 1BKzvCEaVccWhfr0opKW1YDz Alt s Accesos rápidos Presi…" at bounding box center [240, 9] width 446 height 14
click at [208, 12] on ul "Pausado Ver notificaciones 1BKzvCEaVccWhfr0opKW1YDz Alt s Accesos rápidos Presi…" at bounding box center [240, 9] width 446 height 14
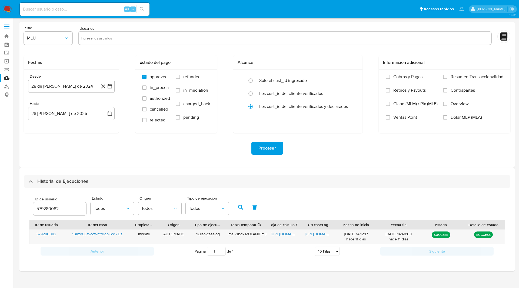
select select "10"
click at [54, 206] on input "579280082" at bounding box center [59, 208] width 53 height 7
paste input "number"
type input "579280082"
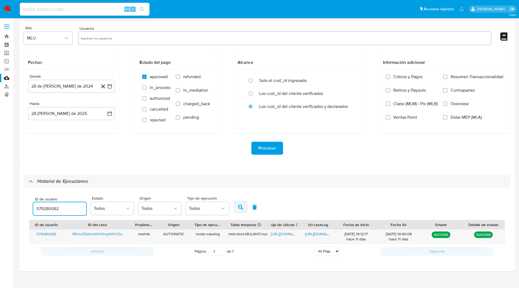
click at [242, 207] on icon "button" at bounding box center [240, 207] width 5 height 5
click at [285, 234] on span "[URL][DOMAIN_NAME]" at bounding box center [289, 233] width 37 height 5
click at [316, 234] on span "[URL][DOMAIN_NAME]" at bounding box center [323, 233] width 37 height 5
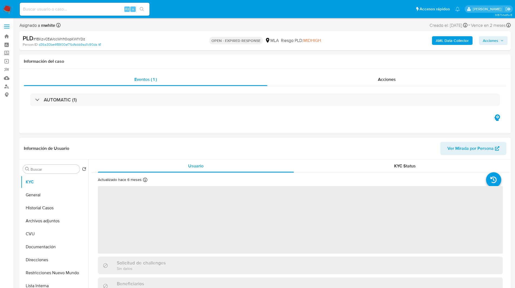
click at [326, 42] on div "OPEN - EXPIRED RESPONSE MLA [PERSON_NAME] PLD: MIDHIGH" at bounding box center [265, 40] width 160 height 13
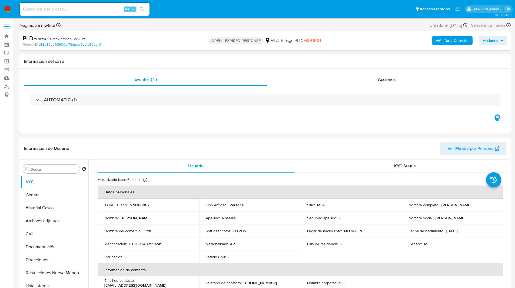
select select "10"
click at [129, 127] on div "Eventos ( 1 ) Acciones AUTOMATIC (1)" at bounding box center [265, 101] width 492 height 65
click at [145, 126] on div "Eventos ( 1 ) Acciones AUTOMATIC (1)" at bounding box center [265, 101] width 492 height 65
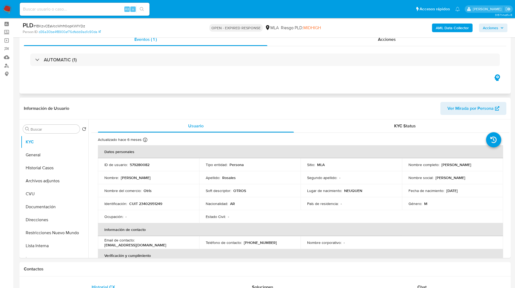
scroll to position [22, 0]
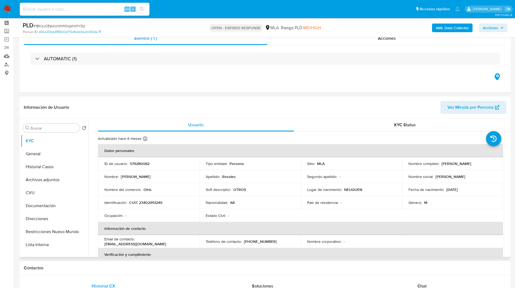
click at [101, 98] on div "Información de Usuario Ver Mirada por Persona" at bounding box center [265, 108] width 492 height 22
click at [174, 9] on ul "Pausado Ver notificaciones Alt s Accesos rápidos Presiona las siguientes teclas…" at bounding box center [240, 9] width 446 height 14
click at [207, 5] on ul "Pausado Ver notificaciones Alt s Accesos rápidos Presiona las siguientes teclas…" at bounding box center [240, 9] width 446 height 14
click at [145, 202] on p "CUIT 23402951249" at bounding box center [145, 202] width 33 height 5
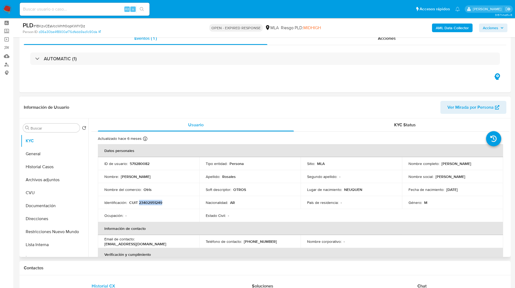
copy p "23402951249"
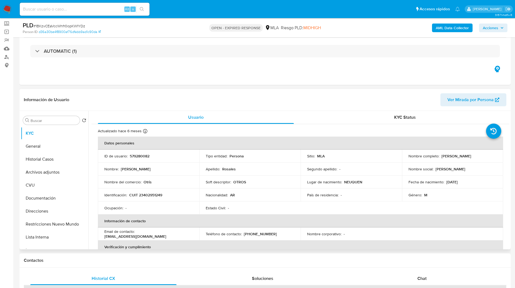
click at [381, 103] on header "Información de Usuario Ver Mirada por Persona" at bounding box center [265, 99] width 483 height 13
click at [64, 25] on span "# 1BKzvCEaVccWhfr0opKW1YDz" at bounding box center [60, 25] width 52 height 5
copy span "1BKzvCEaVccWhfr0opKW1YDz"
click at [4, 8] on img at bounding box center [7, 9] width 9 height 9
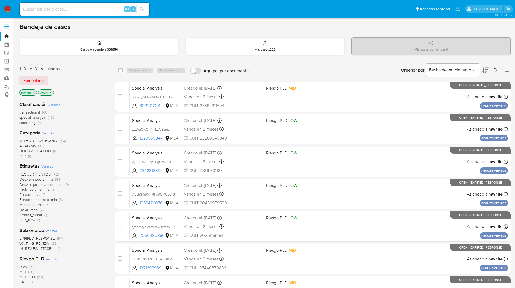
click at [496, 67] on div "Ingrese ID de usuario o caso Buscar Borrar filtros" at bounding box center [496, 70] width 9 height 17
click at [498, 70] on icon at bounding box center [496, 70] width 4 height 4
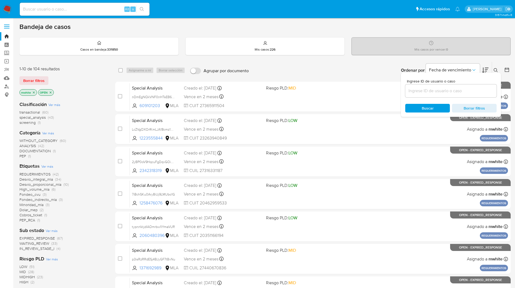
click at [435, 94] on input at bounding box center [451, 90] width 91 height 7
type input "1BKzvCEaVccWhfr0opKW1YDz"
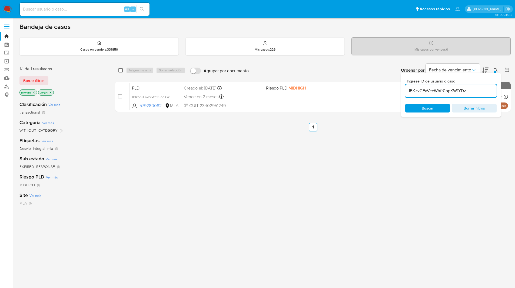
click at [121, 71] on input "checkbox" at bounding box center [120, 70] width 4 height 4
checkbox input "true"
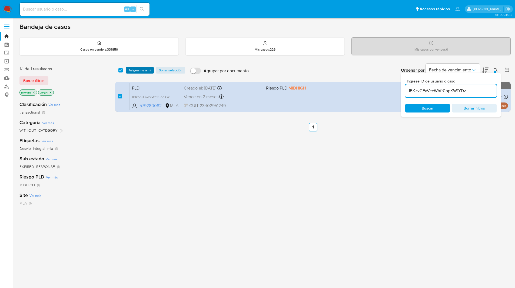
click at [131, 71] on span "Asignarme a mí" at bounding box center [140, 70] width 22 height 5
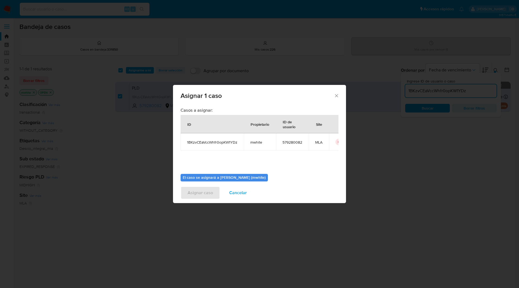
click at [253, 142] on span "mwhite" at bounding box center [260, 142] width 19 height 5
copy span "mwhite"
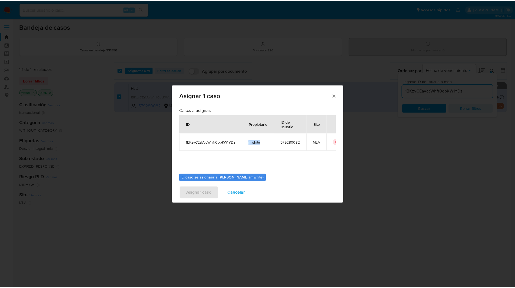
scroll to position [28, 0]
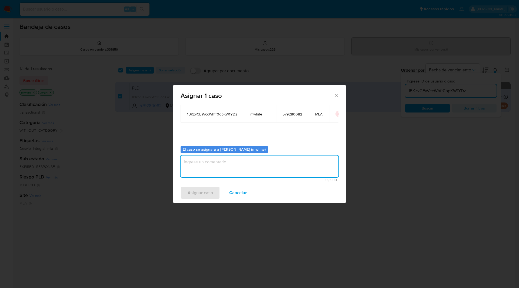
click at [209, 172] on textarea "assign-modal" at bounding box center [260, 167] width 158 height 22
paste textarea "mwhite"
type textarea "mwhite"
click at [202, 192] on span "Asignar caso" at bounding box center [200, 193] width 25 height 12
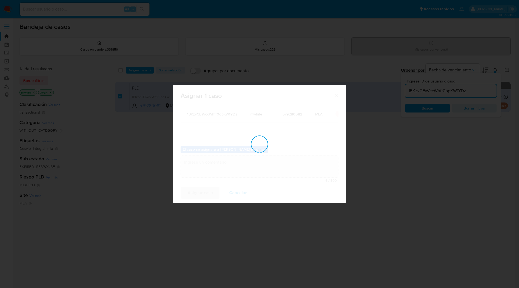
checkbox input "false"
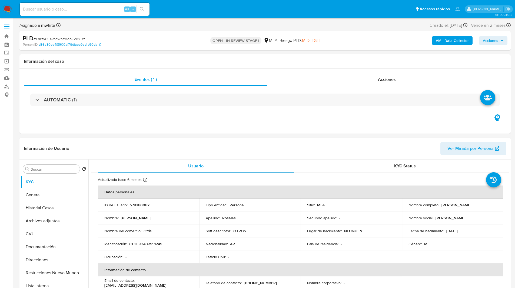
select select "10"
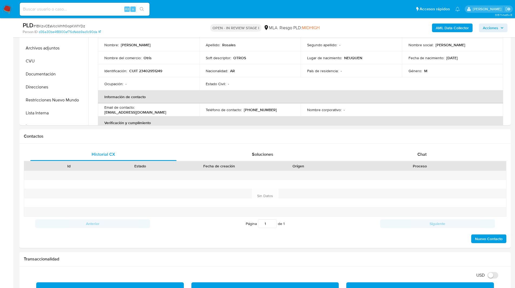
scroll to position [204, 0]
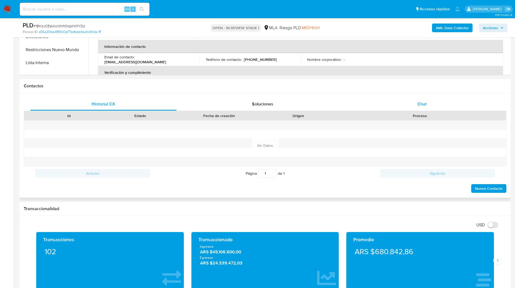
click at [410, 103] on div "Chat" at bounding box center [422, 104] width 146 height 13
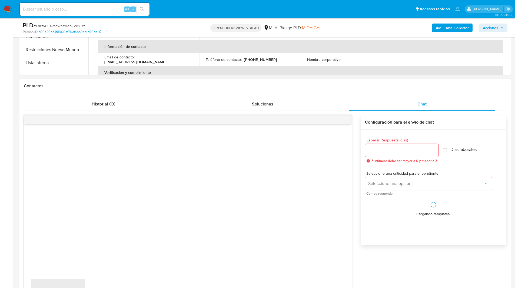
click at [373, 90] on div "Contactos" at bounding box center [265, 86] width 492 height 14
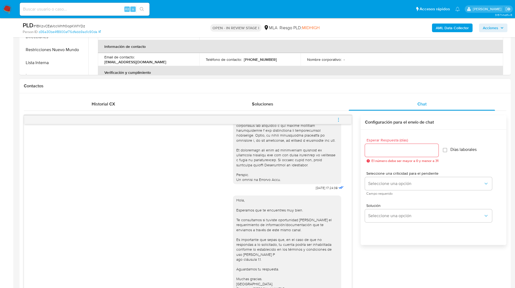
scroll to position [271, 0]
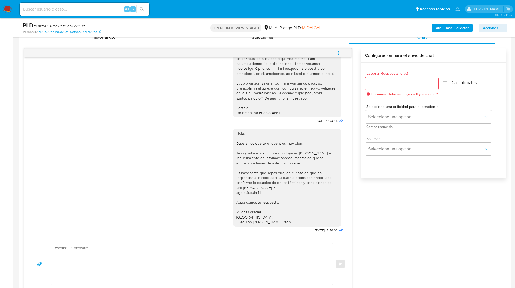
click at [376, 86] on input "Esperar Respuesta (días)" at bounding box center [402, 83] width 74 height 7
type input "1"
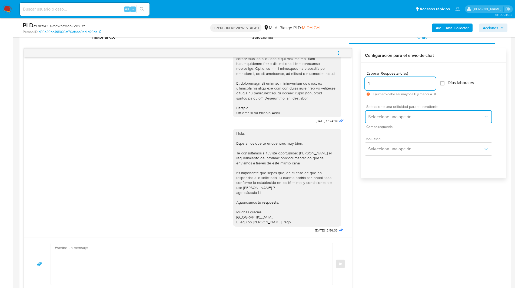
click at [390, 117] on span "Seleccione una opción" at bounding box center [425, 116] width 115 height 5
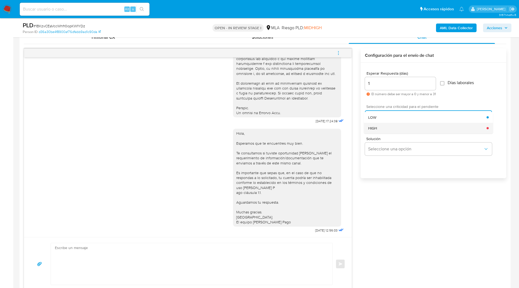
click at [392, 129] on div "HIGH" at bounding box center [427, 128] width 118 height 11
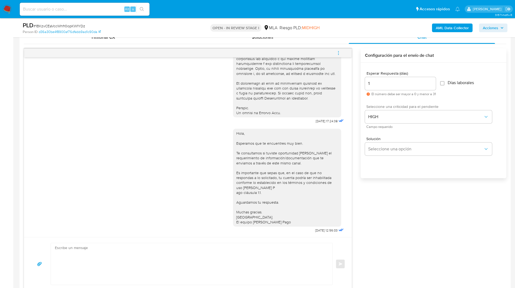
click at [229, 228] on div "Hola, Esperamos que te encuentres muy bien. Te consultamos si tuviste oportunid…" at bounding box center [188, 179] width 314 height 109
click at [232, 262] on textarea at bounding box center [190, 264] width 271 height 42
paste textarea "Hola, Esperamos que te encuentres muy bien. Te consultamos si tuviste oportunid…"
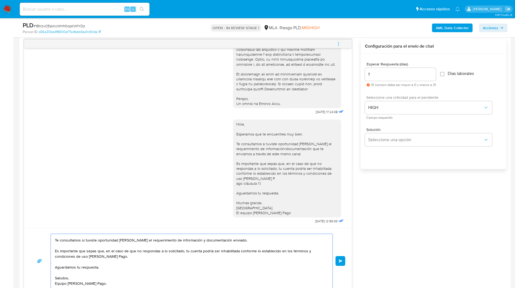
scroll to position [20, 0]
click at [239, 241] on textarea "Hola, Esperamos que te encuentres muy bien. Te consultamos si tuviste oportunid…" at bounding box center [190, 261] width 271 height 54
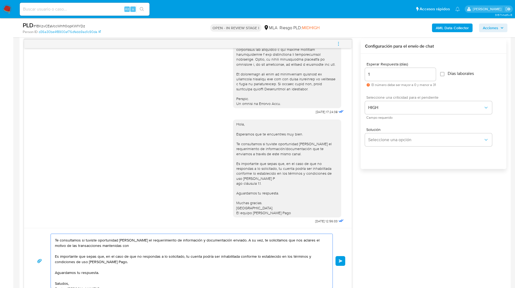
paste textarea "Alexis Nicolas Masud Carriles - CUIL 20382049595"
click at [185, 244] on textarea "Hola, Esperamos que te encuentres muy bien. Te consultamos si tuviste oportunid…" at bounding box center [190, 261] width 271 height 54
type textarea "Hola, Esperamos que te encuentres muy bien. Te consultamos si tuviste oportunid…"
click at [339, 262] on span "Enviar" at bounding box center [341, 260] width 4 height 3
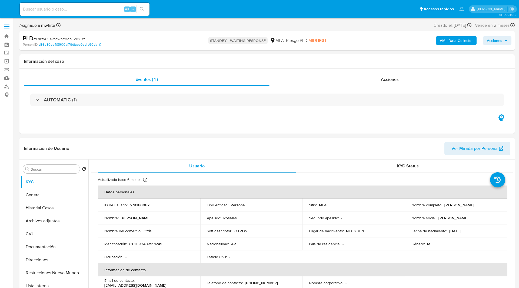
select select "10"
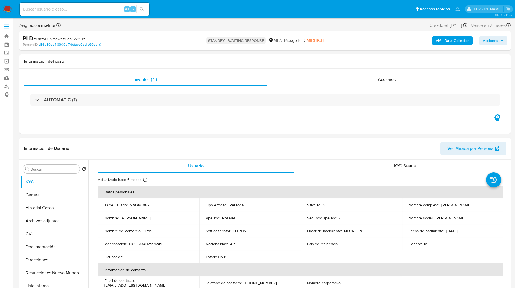
click at [197, 37] on div "STANDBY - WAITING RESPONSE MLA Riesgo PLD: MIDHIGH" at bounding box center [265, 40] width 160 height 13
click at [76, 13] on div "Alt s" at bounding box center [85, 9] width 130 height 13
click at [71, 10] on input at bounding box center [85, 9] width 130 height 7
paste input "rtzQiXndvSF6KHgJ9ujxInFA"
type input "rtzQiXndvSF6KHgJ9ujxInFA"
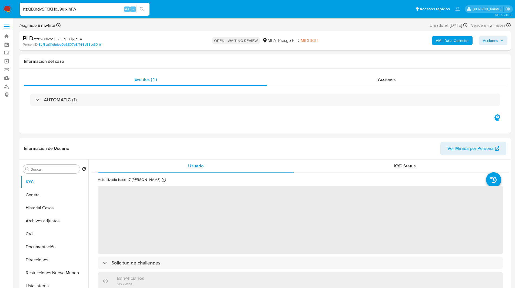
select select "10"
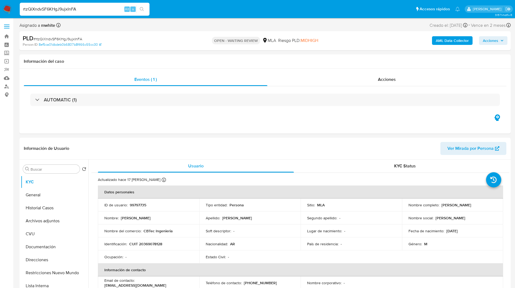
click at [196, 5] on ul "Pausado Ver notificaciones rtzQiXndvSF6KHgJ9ujxInFA Alt s Accesos rápidos Presi…" at bounding box center [240, 9] width 446 height 14
drag, startPoint x: 101, startPoint y: 118, endPoint x: 172, endPoint y: 73, distance: 83.5
click at [172, 73] on div "Eventos ( 1 ) Acciones AUTOMATIC (1)" at bounding box center [265, 101] width 492 height 65
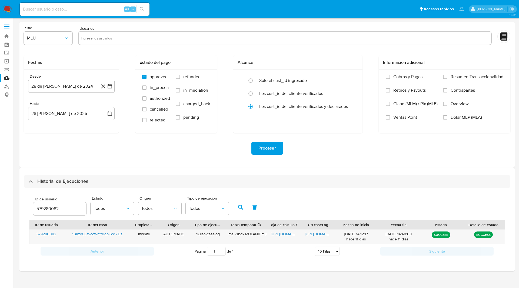
select select "10"
click at [45, 208] on input "579280082" at bounding box center [59, 208] width 53 height 7
type input "99797735"
click at [238, 207] on button "button" at bounding box center [241, 207] width 14 height 13
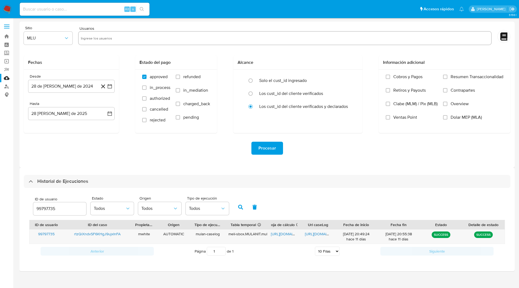
click at [293, 38] on input "text" at bounding box center [285, 38] width 409 height 9
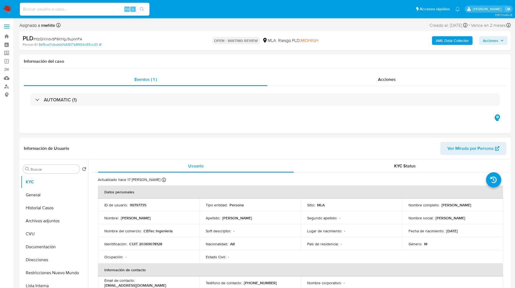
select select "10"
click at [182, 6] on ul "Pausado Ver notificaciones Alt s Accesos rápidos Presiona las siguientes teclas…" at bounding box center [240, 9] width 446 height 14
click at [192, 11] on ul "Pausado Ver notificaciones Alt s Accesos rápidos Presiona las siguientes teclas…" at bounding box center [240, 9] width 446 height 14
click at [223, 12] on ul "Pausado Ver notificaciones Alt s Accesos rápidos Presiona las siguientes teclas…" at bounding box center [240, 9] width 446 height 14
click at [174, 1] on nav "Pausado Ver notificaciones Alt s Accesos rápidos Presiona las siguientes teclas…" at bounding box center [257, 9] width 515 height 18
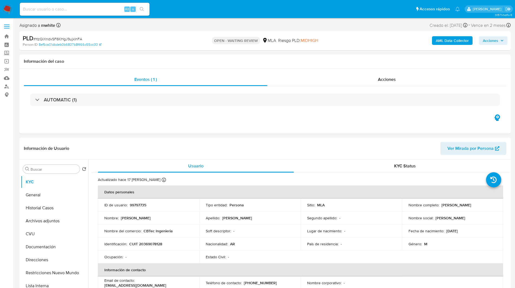
select select "10"
click at [5, 87] on link "Buscador de personas" at bounding box center [32, 86] width 64 height 8
click at [171, 8] on ul "Pausado Ver notificaciones Alt s Accesos rápidos Presiona las siguientes teclas…" at bounding box center [240, 9] width 446 height 14
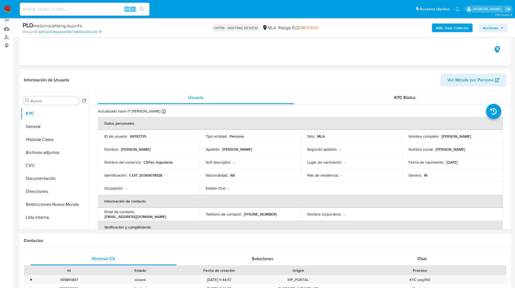
scroll to position [29, 0]
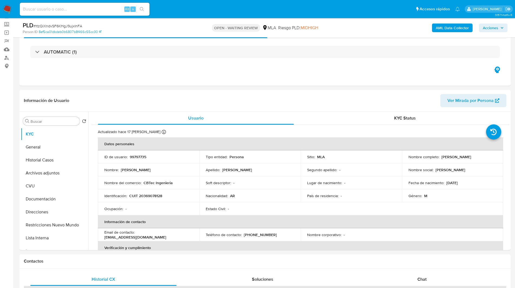
click at [188, 10] on ul "Pausado Ver notificaciones Alt s Accesos rápidos Presiona las siguientes teclas…" at bounding box center [240, 9] width 446 height 14
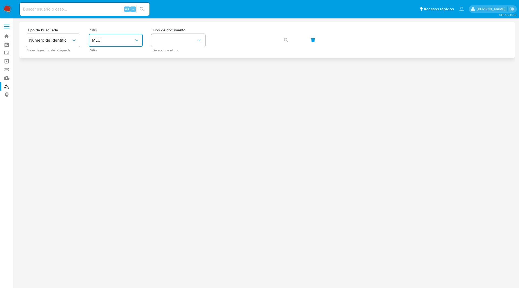
click at [116, 45] on button "MLU" at bounding box center [116, 40] width 54 height 13
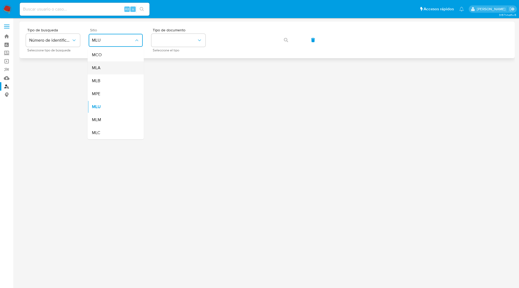
click at [107, 70] on div "MLA" at bounding box center [114, 67] width 44 height 13
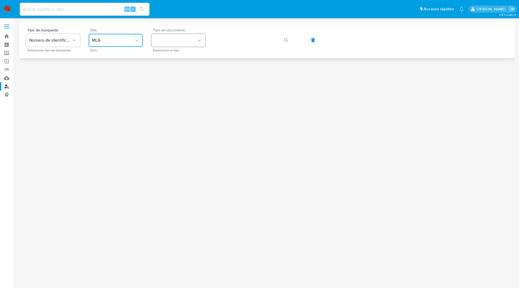
click at [182, 36] on button "identificationType" at bounding box center [178, 40] width 54 height 13
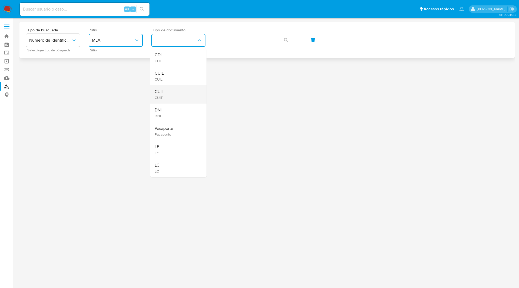
click at [164, 96] on span "CUIT" at bounding box center [159, 97] width 9 height 5
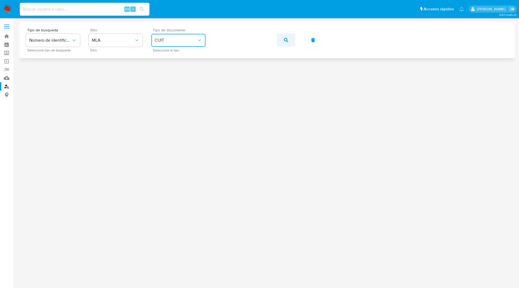
click at [288, 41] on icon "button" at bounding box center [286, 40] width 4 height 4
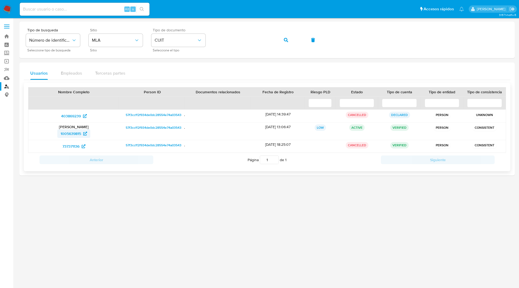
click at [72, 134] on span "1005639815" at bounding box center [71, 133] width 21 height 9
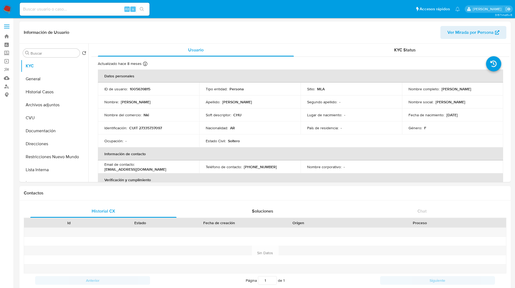
select select "10"
click at [45, 89] on button "Historial Casos" at bounding box center [52, 91] width 63 height 13
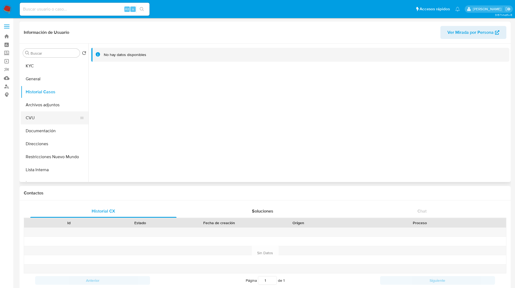
click at [49, 121] on button "CVU" at bounding box center [52, 117] width 63 height 13
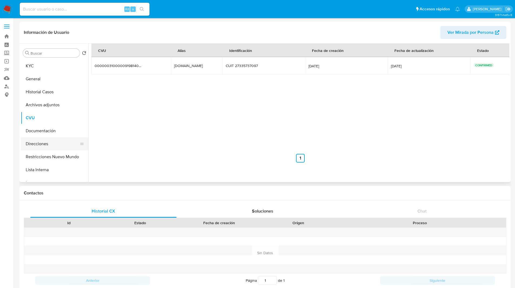
click at [50, 143] on button "Direcciones" at bounding box center [52, 143] width 63 height 13
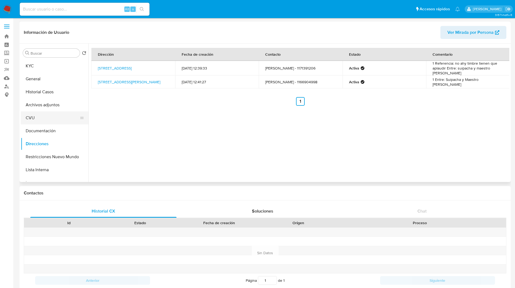
click at [53, 119] on button "CVU" at bounding box center [52, 117] width 63 height 13
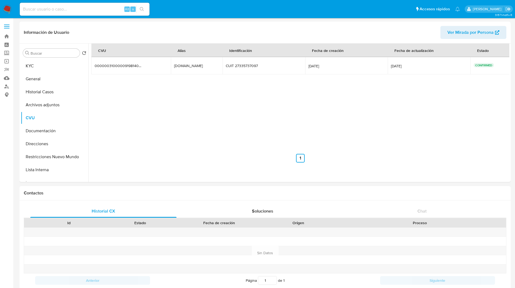
click at [193, 13] on ul "Pausado Ver notificaciones Alt s Accesos rápidos Presiona las siguientes teclas…" at bounding box center [240, 9] width 446 height 14
click at [43, 68] on button "KYC" at bounding box center [52, 66] width 63 height 13
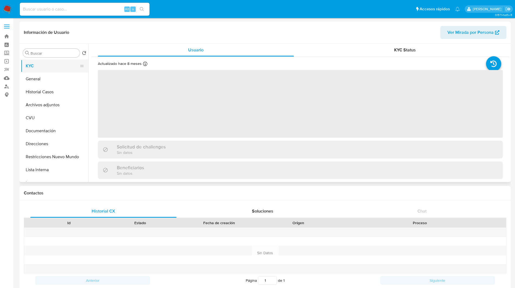
click at [56, 65] on button "KYC" at bounding box center [52, 66] width 63 height 13
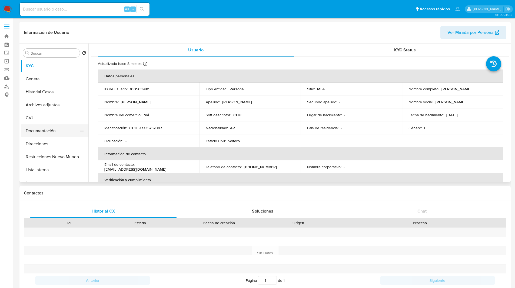
click at [49, 132] on button "Documentación" at bounding box center [52, 130] width 63 height 13
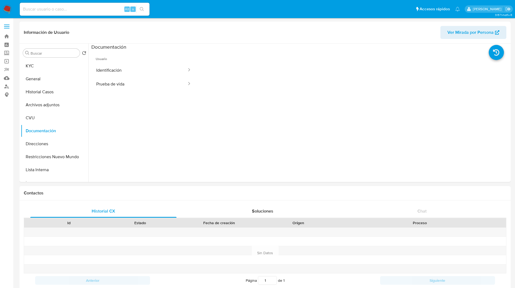
click at [227, 11] on ul "Pausado Ver notificaciones Alt s Accesos rápidos Presiona las siguientes teclas…" at bounding box center [240, 9] width 446 height 14
click at [128, 83] on button "Prueba de vida" at bounding box center [139, 84] width 96 height 14
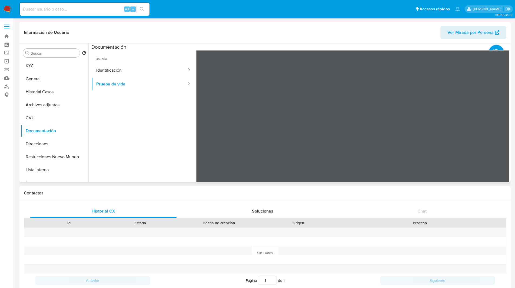
click at [291, 27] on header "Información de Usuario Ver Mirada por Persona" at bounding box center [265, 32] width 483 height 13
click at [137, 62] on span "Usuario" at bounding box center [143, 56] width 105 height 13
click at [143, 66] on button "Identificación" at bounding box center [139, 70] width 96 height 14
click at [159, 67] on button "Identificación" at bounding box center [139, 70] width 96 height 14
click at [168, 68] on button "Identificación" at bounding box center [139, 70] width 96 height 14
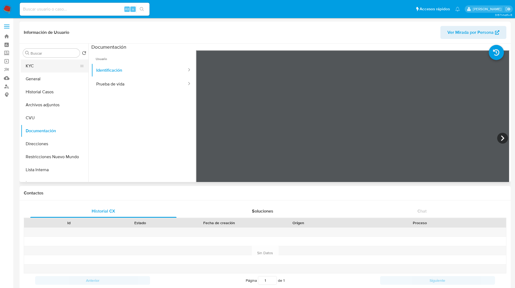
click at [36, 64] on button "KYC" at bounding box center [52, 66] width 63 height 13
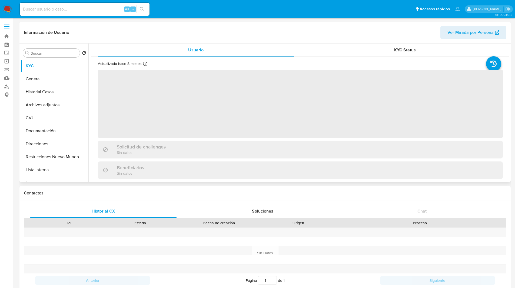
click at [230, 35] on header "Información de Usuario Ver Mirada por Persona" at bounding box center [265, 32] width 483 height 13
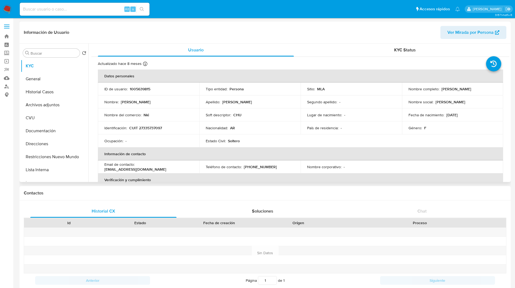
click at [260, 168] on p "(11) 66904998" at bounding box center [260, 166] width 33 height 5
copy p "66904998"
click at [51, 142] on button "Direcciones" at bounding box center [52, 143] width 63 height 13
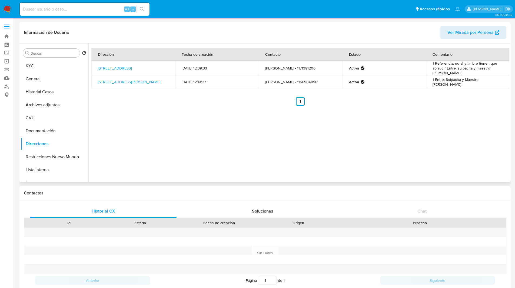
click at [188, 37] on header "Información de Usuario Ver Mirada por Persona" at bounding box center [265, 32] width 483 height 13
click at [52, 65] on button "KYC" at bounding box center [52, 66] width 63 height 13
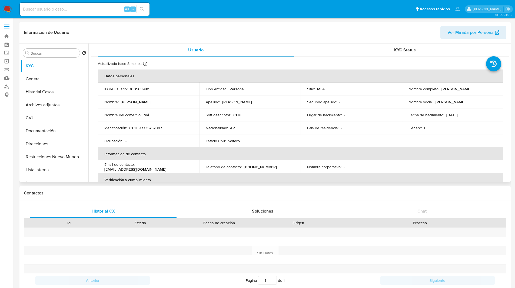
click at [156, 167] on p "pg3796145@gmail.com" at bounding box center [135, 169] width 62 height 5
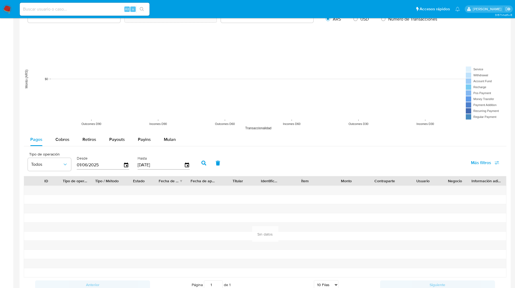
scroll to position [523, 0]
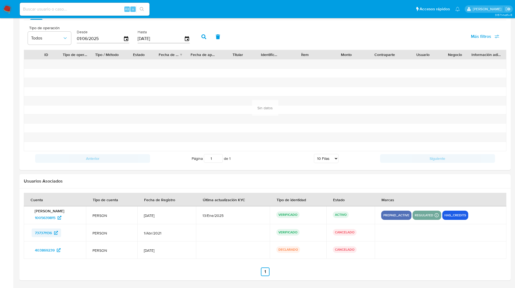
click at [44, 234] on span "737371136" at bounding box center [43, 233] width 17 height 9
click at [57, 254] on span "403869239" at bounding box center [48, 250] width 26 height 9
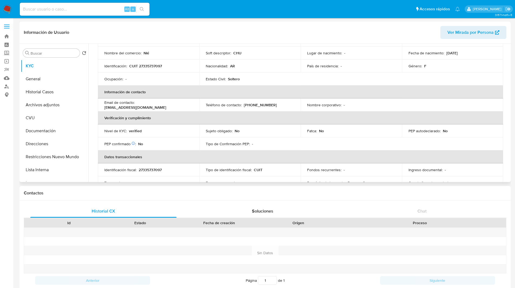
scroll to position [0, 0]
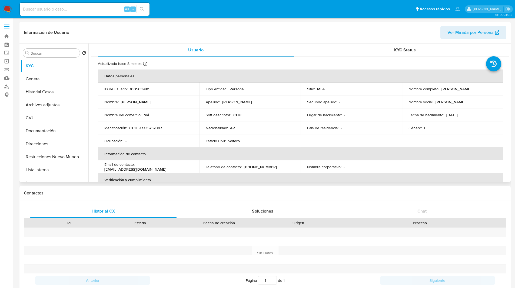
click at [170, 42] on div "Información de Usuario Ver Mirada por Persona" at bounding box center [265, 33] width 492 height 22
click at [163, 8] on ul "Pausado Ver notificaciones Alt s Accesos rápidos Presiona las siguientes teclas…" at bounding box center [240, 9] width 446 height 14
click at [44, 172] on button "Lista Interna" at bounding box center [52, 169] width 63 height 13
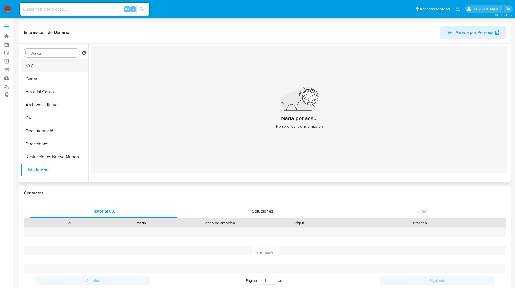
click at [38, 68] on button "KYC" at bounding box center [52, 66] width 63 height 13
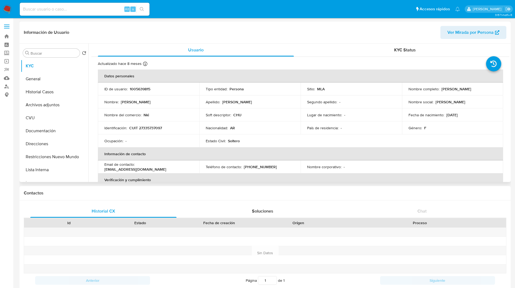
click at [153, 129] on p "CUIT 27335737097" at bounding box center [145, 128] width 33 height 5
copy p "27335737097"
click at [158, 4] on ul "Pausado Ver notificaciones Alt s Accesos rápidos Presiona las siguientes teclas…" at bounding box center [240, 9] width 446 height 14
click at [164, 5] on ul "Pausado Ver notificaciones Alt s Accesos rápidos Presiona las siguientes teclas…" at bounding box center [240, 9] width 446 height 14
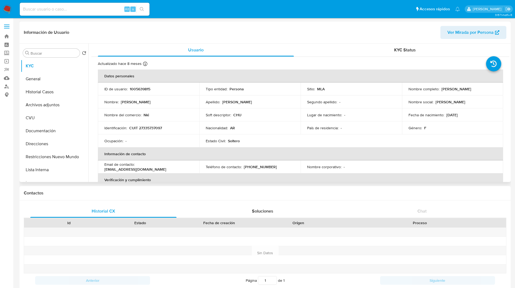
click at [109, 36] on header "Información de Usuario Ver Mirada por Persona" at bounding box center [265, 32] width 483 height 13
click at [111, 36] on header "Información de Usuario Ver Mirada por Persona" at bounding box center [265, 32] width 483 height 13
click at [122, 34] on header "Información de Usuario Ver Mirada por Persona" at bounding box center [265, 32] width 483 height 13
click at [131, 32] on header "Información de Usuario Ver Mirada por Persona" at bounding box center [265, 32] width 483 height 13
click at [109, 29] on header "Información de Usuario Ver Mirada por Persona" at bounding box center [265, 32] width 483 height 13
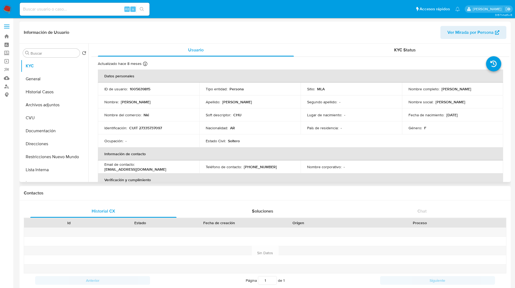
click at [114, 29] on header "Información de Usuario Ver Mirada por Persona" at bounding box center [265, 32] width 483 height 13
click at [6, 85] on link "Buscador de personas" at bounding box center [32, 86] width 64 height 8
select select "10"
click at [48, 143] on button "Direcciones" at bounding box center [52, 143] width 63 height 13
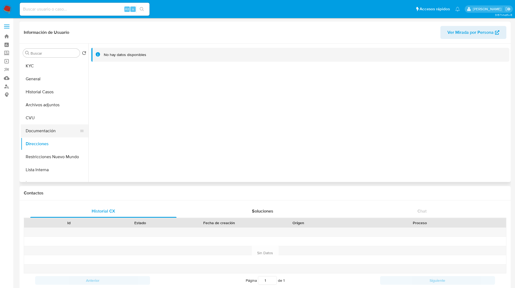
click at [41, 130] on button "Documentación" at bounding box center [52, 130] width 63 height 13
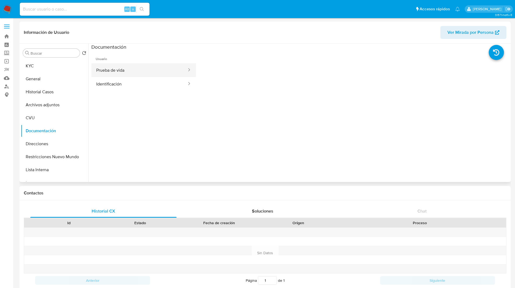
click at [109, 66] on button "Prueba de vida" at bounding box center [139, 70] width 96 height 14
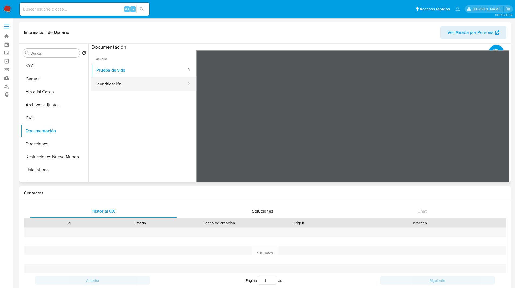
click at [135, 89] on button "Identificación" at bounding box center [139, 84] width 96 height 14
click at [41, 69] on button "KYC" at bounding box center [52, 66] width 63 height 13
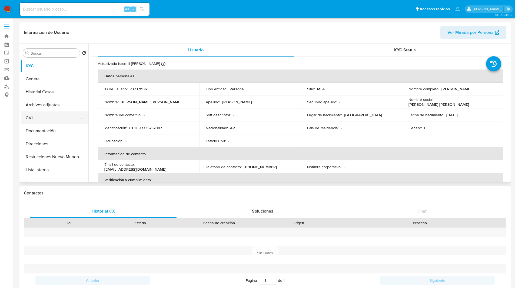
click at [42, 118] on button "CVU" at bounding box center [52, 117] width 63 height 13
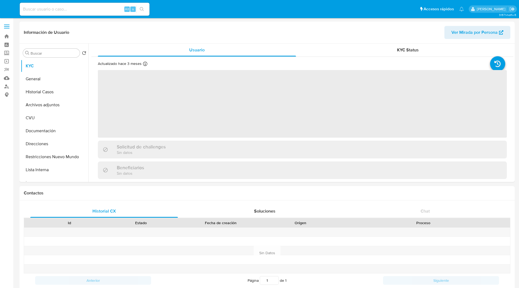
select select "10"
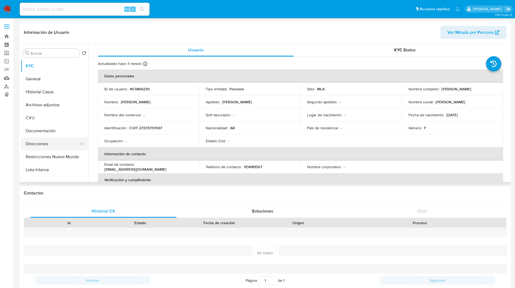
click at [35, 140] on button "Direcciones" at bounding box center [52, 143] width 63 height 13
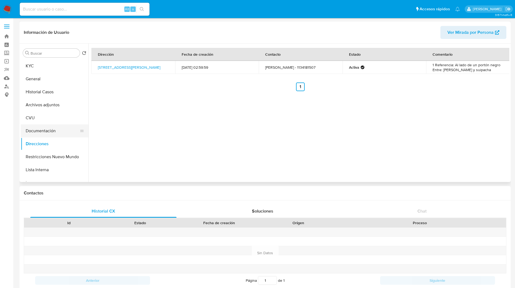
click at [52, 128] on button "Documentación" at bounding box center [52, 130] width 63 height 13
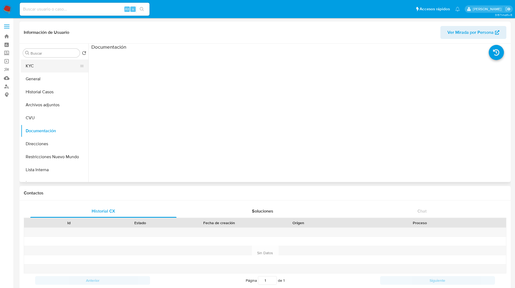
click at [65, 65] on button "KYC" at bounding box center [52, 66] width 63 height 13
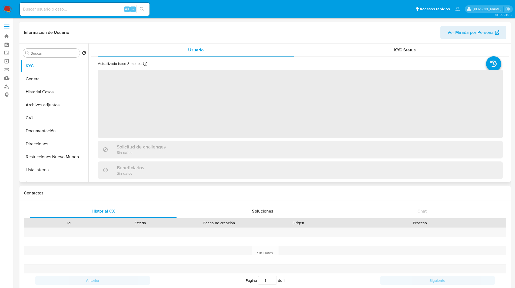
click at [136, 34] on header "Información de Usuario Ver Mirada por Persona" at bounding box center [265, 32] width 483 height 13
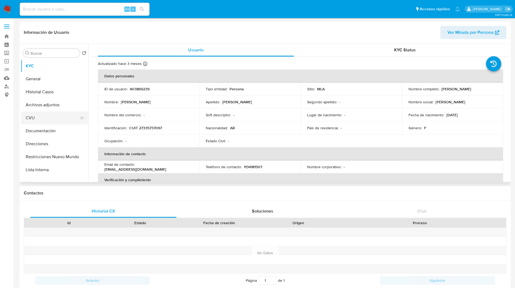
click at [51, 115] on button "CVU" at bounding box center [52, 117] width 63 height 13
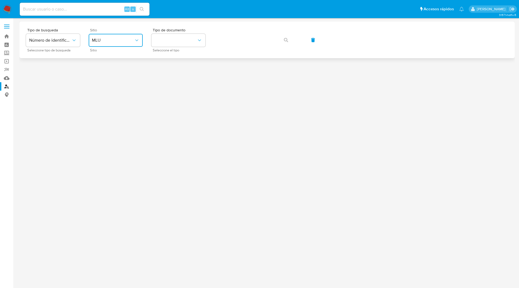
click at [127, 40] on span "MLU" at bounding box center [113, 40] width 42 height 5
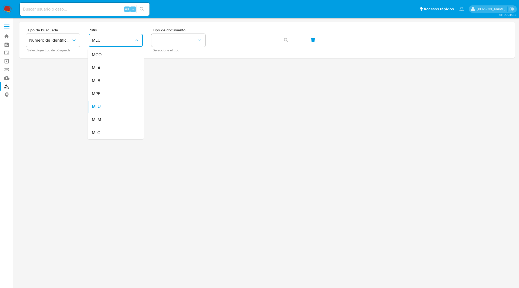
click at [108, 70] on div "MLA" at bounding box center [114, 67] width 44 height 13
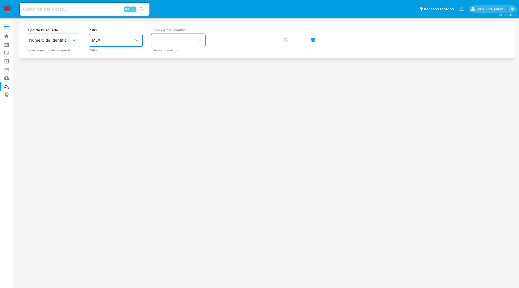
click at [163, 40] on button "identificationType" at bounding box center [178, 40] width 54 height 13
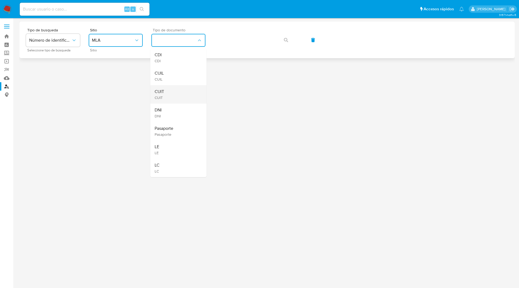
click at [166, 91] on div "CUIT CUIT" at bounding box center [177, 94] width 44 height 18
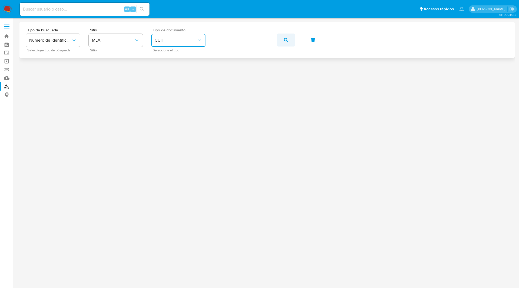
click at [284, 39] on icon "button" at bounding box center [286, 40] width 4 height 4
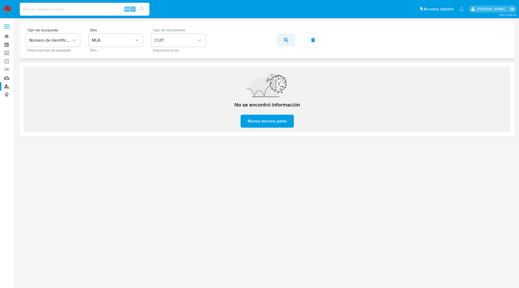
click at [284, 42] on button "button" at bounding box center [286, 40] width 18 height 13
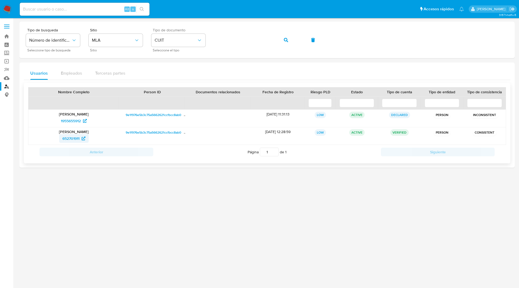
click at [74, 139] on span "652701911" at bounding box center [70, 138] width 17 height 9
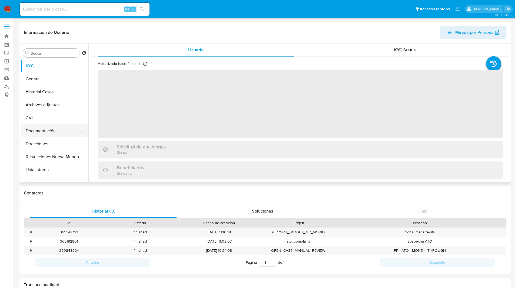
click at [39, 129] on button "Documentación" at bounding box center [52, 130] width 63 height 13
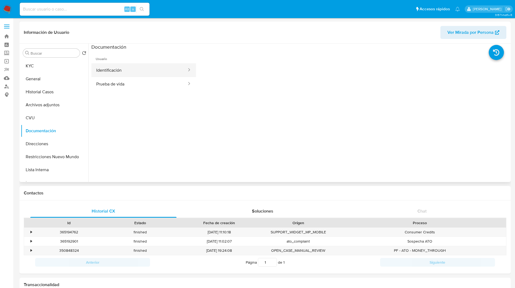
click at [117, 75] on button "Identificación" at bounding box center [139, 70] width 96 height 14
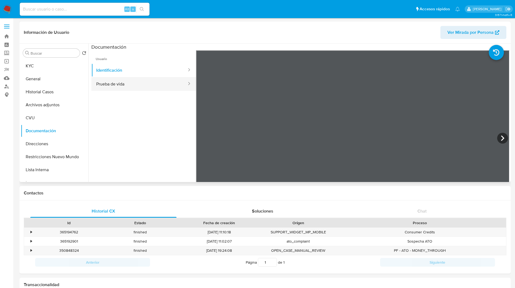
click at [106, 89] on button "Prueba de vida" at bounding box center [139, 84] width 96 height 14
click at [47, 69] on button "KYC" at bounding box center [52, 66] width 63 height 13
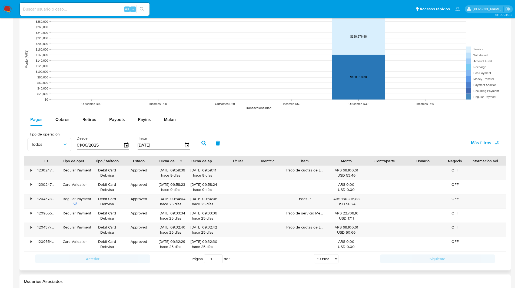
scroll to position [398, 0]
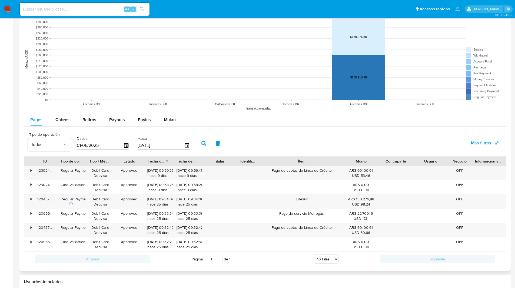
drag, startPoint x: 328, startPoint y: 162, endPoint x: 368, endPoint y: 157, distance: 40.1
click at [368, 157] on div "ID Tipo de operación Tipo / Método Estado Fecha de creación Fecha de aprobación…" at bounding box center [265, 161] width 482 height 9
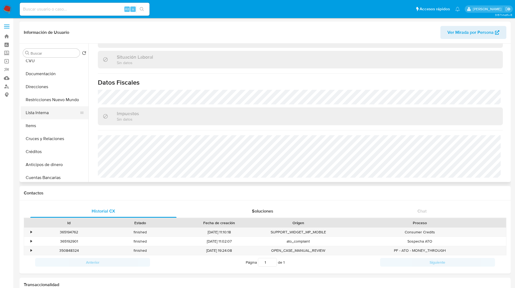
scroll to position [57, 0]
click at [57, 155] on button "Créditos" at bounding box center [52, 151] width 63 height 13
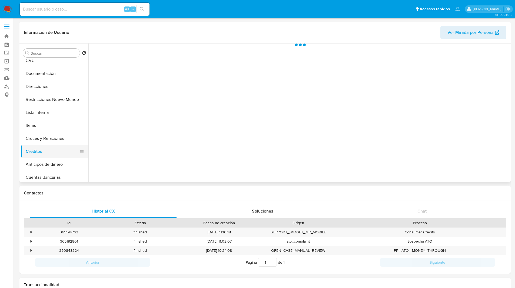
scroll to position [0, 0]
click at [203, 38] on header "Información de Usuario Ver Mirada por Persona" at bounding box center [265, 32] width 483 height 13
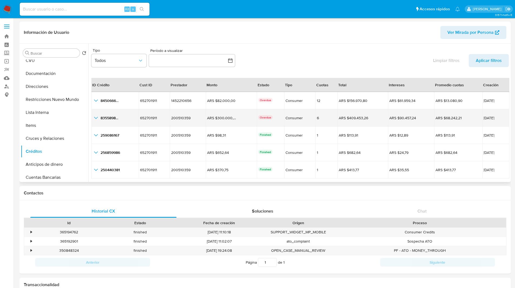
click at [259, 117] on p "Overdue" at bounding box center [265, 117] width 15 height 4
click at [272, 117] on div "Overdue" at bounding box center [270, 117] width 25 height 5
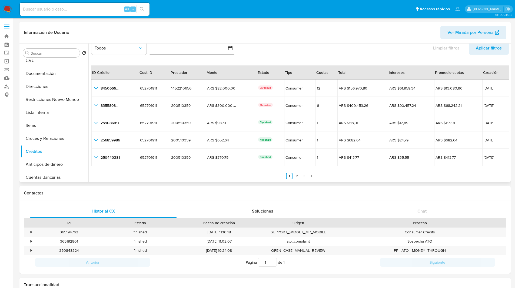
click at [301, 180] on div at bounding box center [298, 113] width 421 height 139
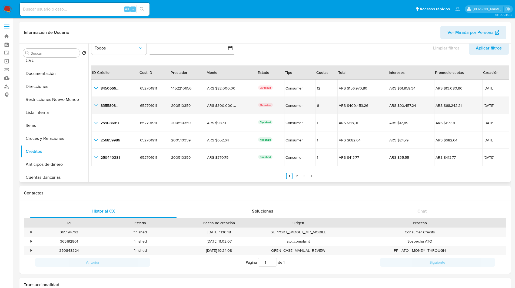
click at [484, 105] on span "25/10/2024" at bounding box center [496, 106] width 24 height 4
click at [263, 106] on p "Overdue" at bounding box center [265, 105] width 15 height 4
click at [271, 106] on div "Overdue" at bounding box center [270, 105] width 25 height 5
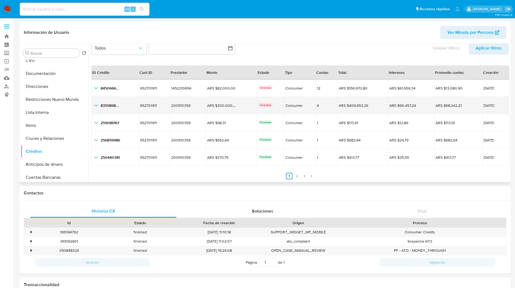
click at [306, 106] on span "Consumer" at bounding box center [300, 106] width 29 height 4
click at [362, 106] on div "ARS $409.453,26" at bounding box center [354, 105] width 30 height 5
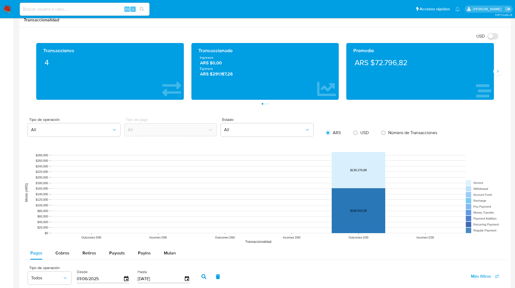
scroll to position [265, 0]
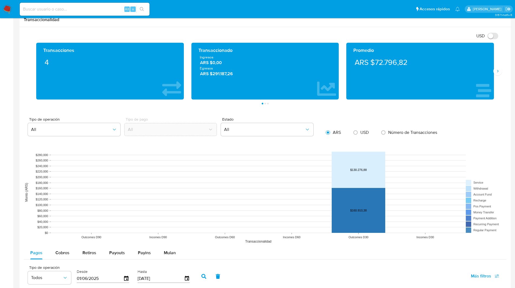
click at [205, 112] on div "USD Cambiar entre moneda local y dolar Transacciones 4 Transaccionado Ingresos …" at bounding box center [265, 215] width 483 height 368
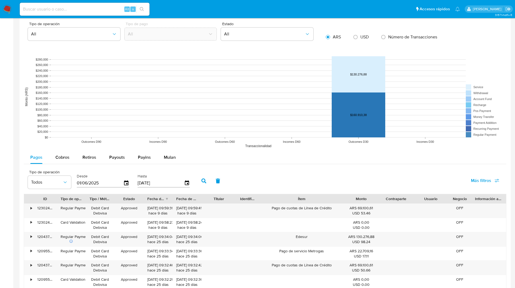
click at [207, 160] on div "Pagos Cobros Retiros Payouts Payins Mulan" at bounding box center [265, 157] width 483 height 13
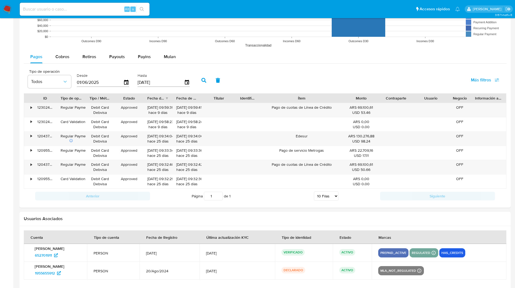
scroll to position [462, 0]
click at [279, 75] on div "Tipo de operación Todos Desde 01/06/2025 Hasta 29/08/2025 Más filtros" at bounding box center [265, 79] width 483 height 27
click at [295, 76] on div "Tipo de operación Todos Desde 01/06/2025 Hasta 29/08/2025 Más filtros" at bounding box center [265, 79] width 483 height 27
click at [301, 78] on div "Tipo de operación Todos Desde 01/06/2025 Hasta 29/08/2025 Más filtros" at bounding box center [265, 79] width 483 height 27
click at [304, 84] on div "Tipo de operación Todos Desde 01/06/2025 Hasta 29/08/2025 Más filtros" at bounding box center [265, 79] width 483 height 27
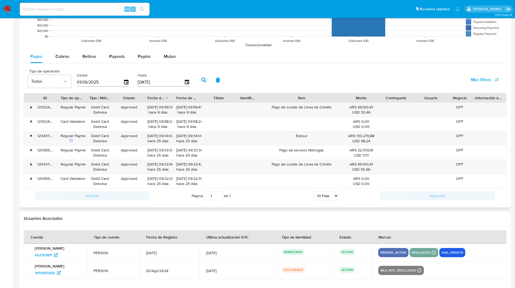
click at [326, 198] on select "5 Filas 10 Filas 20 Filas 25 Filas 50 Filas 100 Filas" at bounding box center [326, 195] width 25 height 9
select select "100"
click at [314, 191] on select "5 Filas 10 Filas 20 Filas 25 Filas 50 Filas 100 Filas" at bounding box center [326, 195] width 25 height 9
click at [260, 75] on div "Tipo de operación Todos Desde 01/06/2025 Hasta 29/08/2025 Más filtros" at bounding box center [265, 79] width 483 height 27
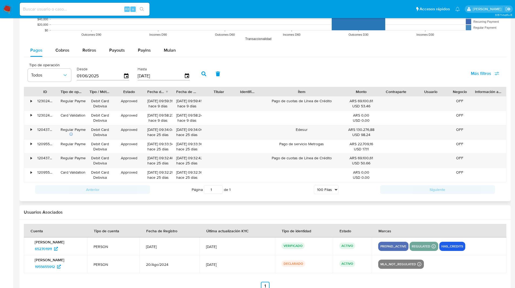
scroll to position [468, 0]
click at [273, 71] on div "Tipo de operación Todos Desde 01/06/2025 Hasta 29/08/2025 Más filtros" at bounding box center [265, 73] width 483 height 27
click at [329, 193] on select "5 Filas 10 Filas 20 Filas 25 Filas 50 Filas 100 Filas" at bounding box center [326, 189] width 25 height 9
click at [271, 196] on div "Anterior Página 1 de 1 5 Filas 10 Filas 20 Filas 25 Filas 50 Filas 100 Filas Si…" at bounding box center [265, 189] width 483 height 15
click at [291, 194] on div "Página 1 de 1 5 Filas 10 Filas 20 Filas 25 Filas 50 Filas 100 Filas" at bounding box center [265, 189] width 230 height 11
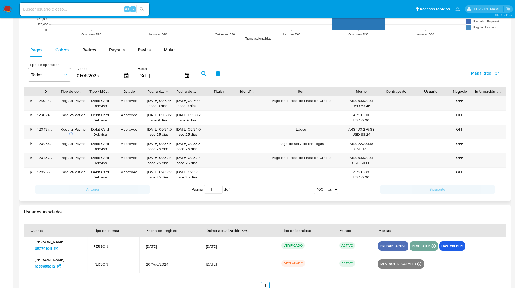
click at [57, 51] on span "Cobros" at bounding box center [62, 50] width 14 height 6
select select "10"
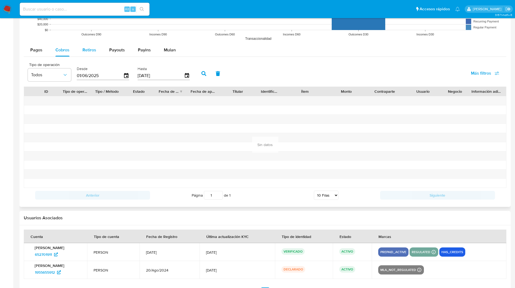
click at [91, 47] on span "Retiros" at bounding box center [90, 50] width 14 height 6
select select "10"
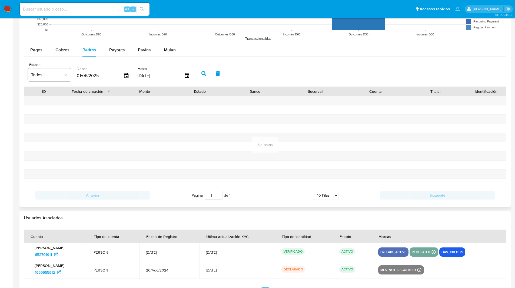
click at [245, 52] on div "Pagos Cobros Retiros Payouts Payins Mulan" at bounding box center [265, 50] width 483 height 13
click at [118, 49] on span "Payouts" at bounding box center [117, 50] width 16 height 6
select select "10"
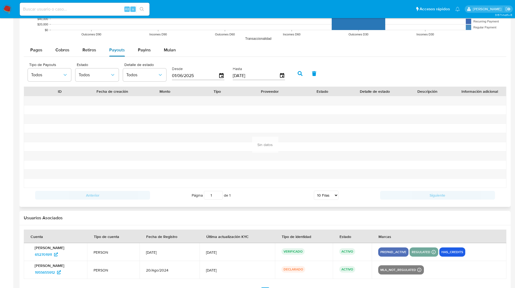
click at [118, 51] on span "Payouts" at bounding box center [117, 50] width 16 height 6
click at [140, 53] on span "Payins" at bounding box center [144, 50] width 13 height 6
select select "10"
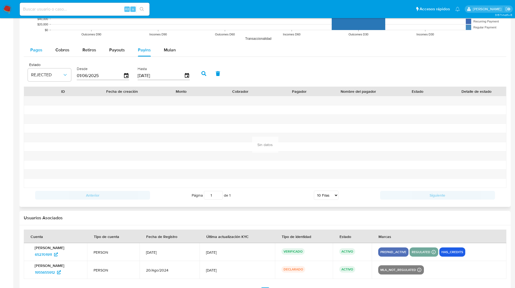
click at [36, 52] on span "Pagos" at bounding box center [36, 50] width 12 height 6
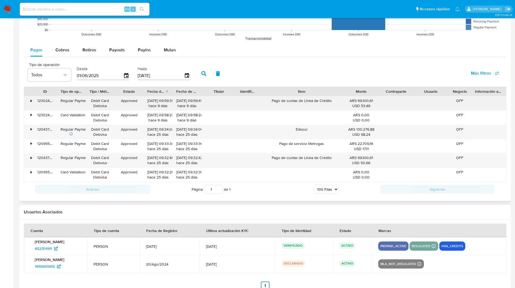
click at [30, 100] on div "•" at bounding box center [28, 103] width 9 height 14
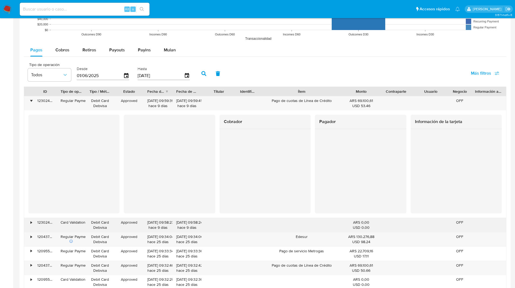
click at [31, 222] on div "•" at bounding box center [31, 222] width 1 height 5
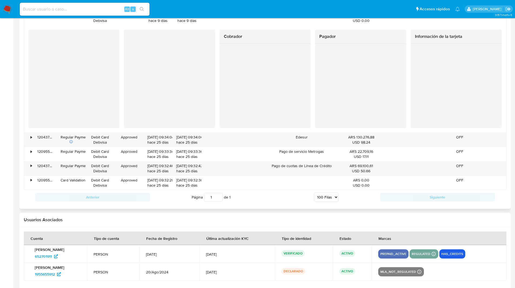
scroll to position [675, 0]
click at [30, 139] on div "•" at bounding box center [28, 140] width 9 height 14
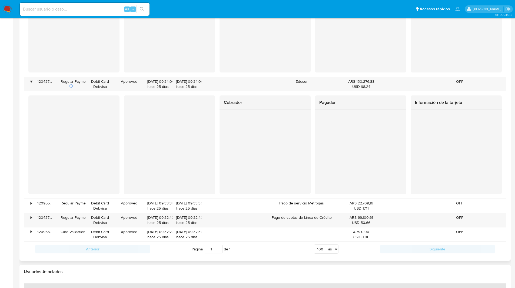
scroll to position [744, 0]
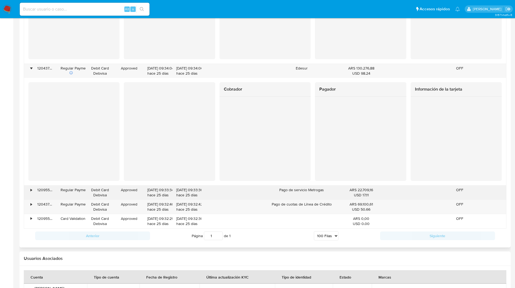
click at [31, 190] on div "•" at bounding box center [31, 189] width 1 height 5
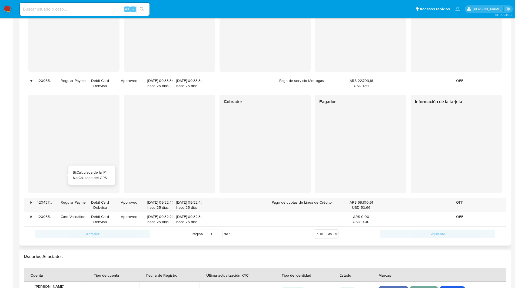
scroll to position [854, 0]
click at [31, 204] on div "•" at bounding box center [31, 202] width 1 height 5
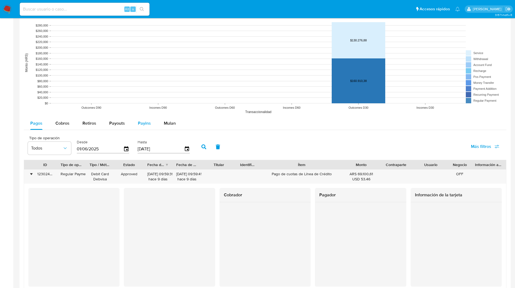
scroll to position [395, 0]
click at [125, 149] on icon "button" at bounding box center [126, 148] width 9 height 9
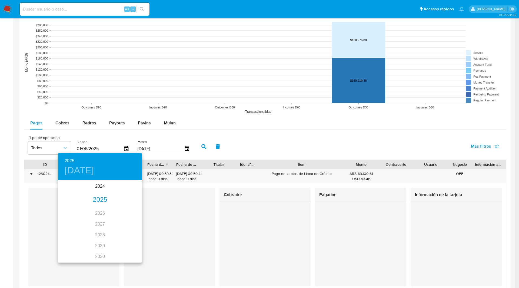
click at [98, 199] on div "2025" at bounding box center [100, 200] width 84 height 11
click at [69, 210] on div "abr." at bounding box center [72, 211] width 28 height 20
type input "01/04/2025"
click at [78, 207] on p "1" at bounding box center [78, 208] width 2 height 5
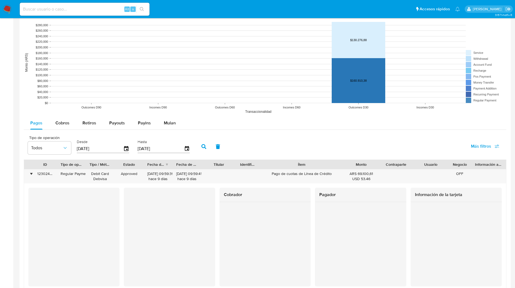
click at [205, 149] on icon "button" at bounding box center [204, 146] width 5 height 5
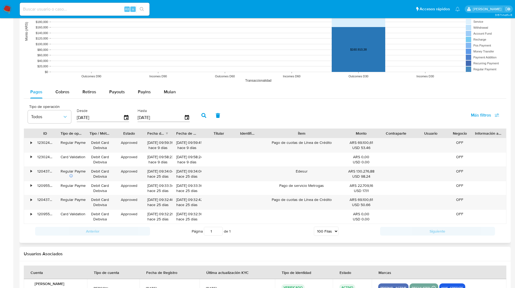
scroll to position [427, 0]
click at [330, 230] on select "5 Filas 10 Filas 20 Filas 25 Filas 50 Filas 100 Filas" at bounding box center [326, 230] width 25 height 9
click at [314, 226] on select "5 Filas 10 Filas 20 Filas 25 Filas 50 Filas 100 Filas" at bounding box center [326, 230] width 25 height 9
click at [63, 94] on span "Cobros" at bounding box center [62, 91] width 14 height 6
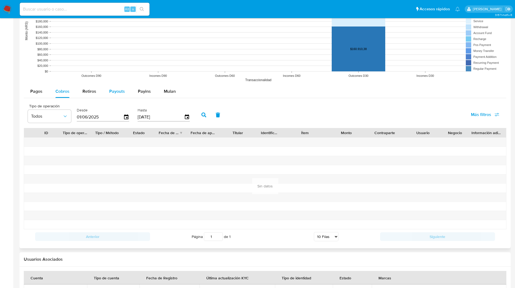
click at [117, 98] on div "Payouts" at bounding box center [117, 91] width 16 height 13
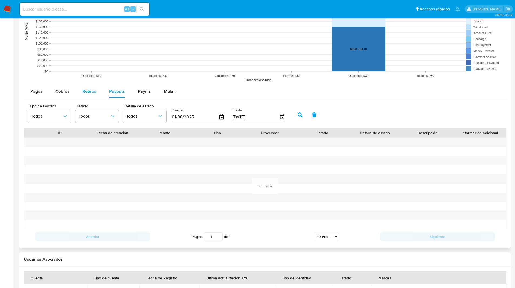
click at [91, 93] on span "Retiros" at bounding box center [90, 91] width 14 height 6
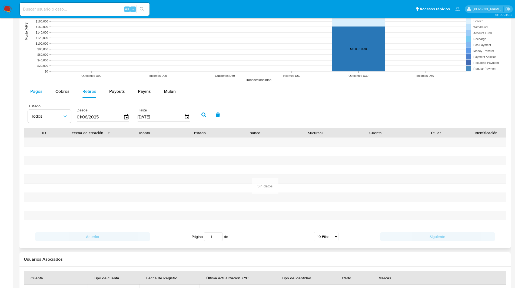
click at [47, 88] on button "Pagos" at bounding box center [36, 91] width 25 height 13
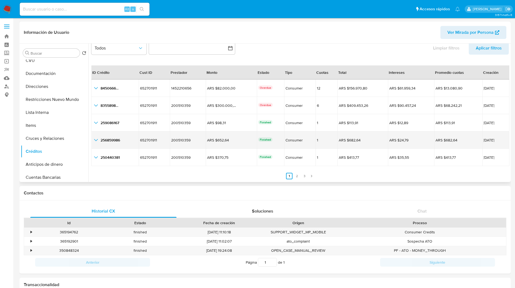
scroll to position [0, 0]
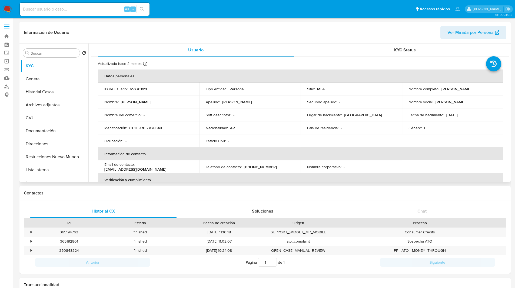
select select "10"
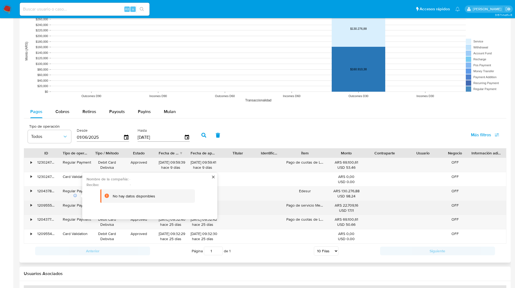
scroll to position [413, 0]
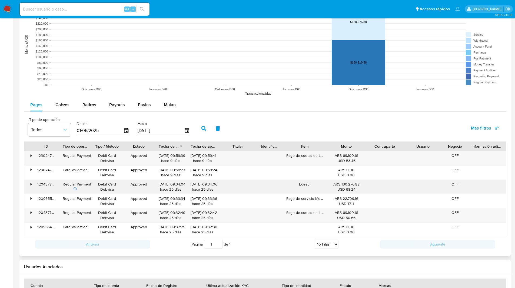
click at [30, 184] on div "•" at bounding box center [28, 187] width 9 height 14
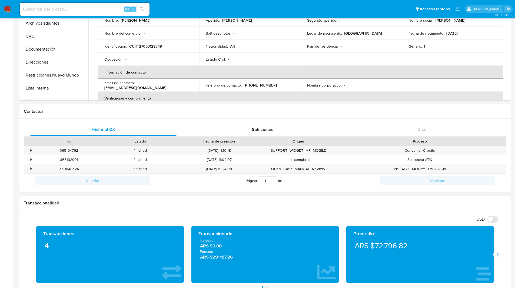
scroll to position [78, 0]
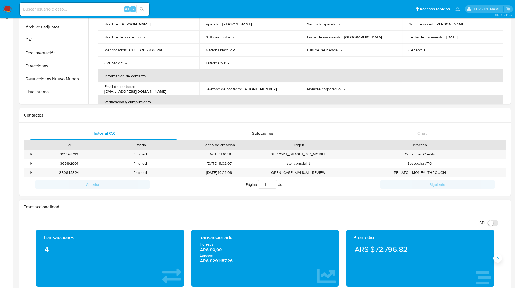
click at [499, 257] on icon "Siguiente" at bounding box center [498, 258] width 4 height 4
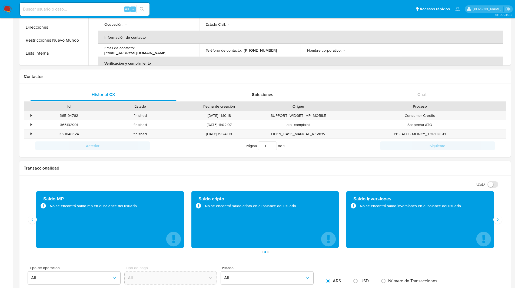
scroll to position [117, 0]
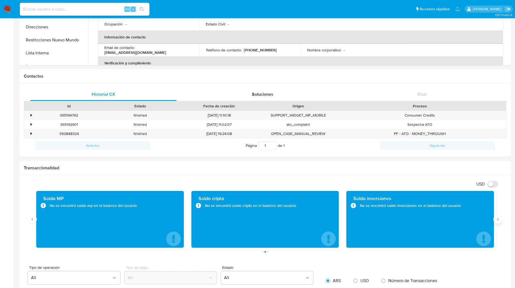
click at [499, 222] on button "Siguiente" at bounding box center [498, 219] width 9 height 9
click at [35, 220] on button "Anterior" at bounding box center [32, 219] width 9 height 9
click at [34, 220] on icon "Anterior" at bounding box center [32, 219] width 4 height 4
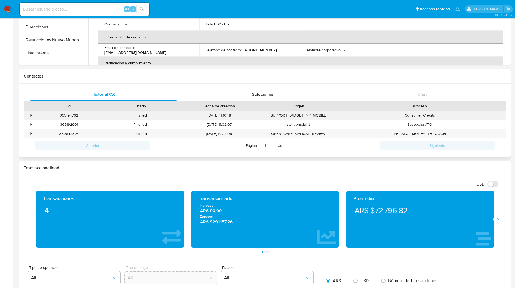
click at [31, 114] on div "•" at bounding box center [31, 115] width 1 height 5
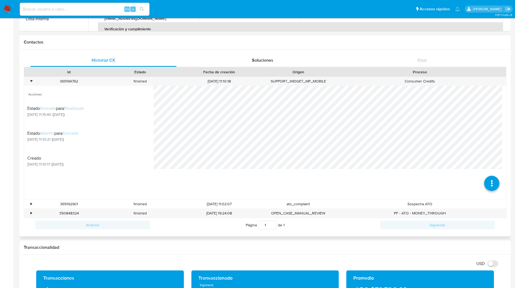
scroll to position [230, 0]
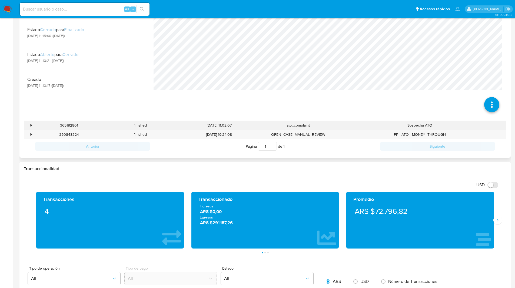
click at [31, 125] on div "•" at bounding box center [31, 125] width 1 height 5
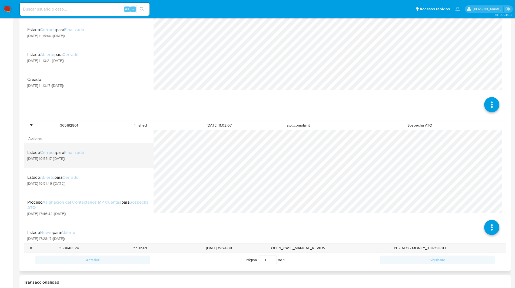
click at [47, 156] on div "Estado Cerrado para Finalizado [DATE] 19:55:17 ([DATE])" at bounding box center [55, 155] width 57 height 11
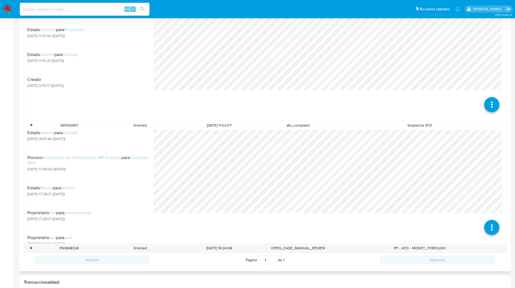
scroll to position [45, 0]
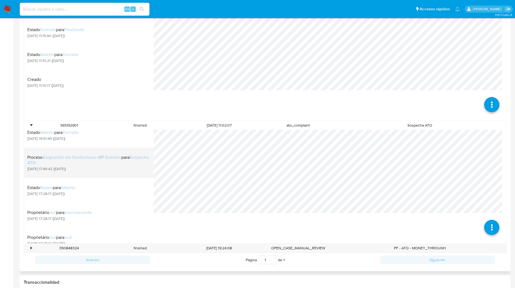
click at [95, 167] on span "[DATE] 17:46:42 ([DATE])" at bounding box center [88, 168] width 123 height 5
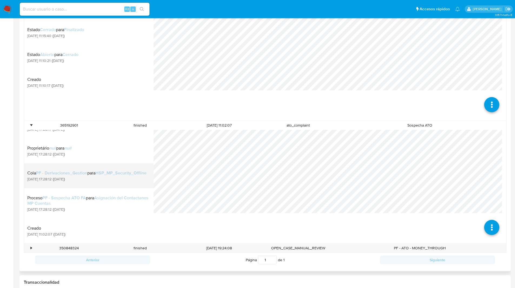
click at [103, 173] on div "Cola PF - Derivaciones_Gestion para HSP_MP_Security_Offline" at bounding box center [86, 172] width 119 height 5
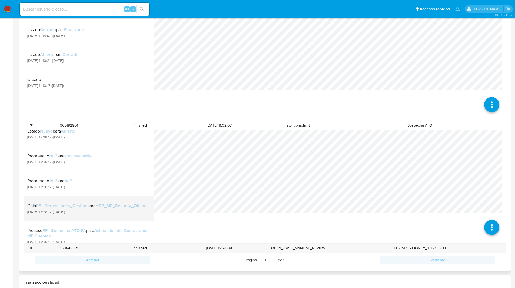
scroll to position [101, 0]
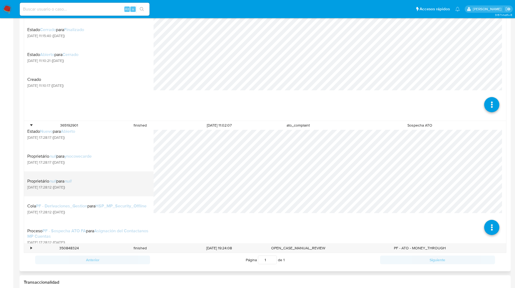
click at [74, 173] on li "Proprietário null para null [DATE] 17:28:12 ([DATE])" at bounding box center [89, 184] width 130 height 25
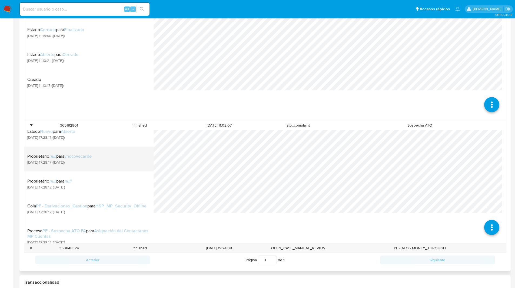
click at [96, 164] on div "Proprietário null para ynocovecarde [DATE] 17:28:17 ([DATE])" at bounding box center [88, 159] width 123 height 18
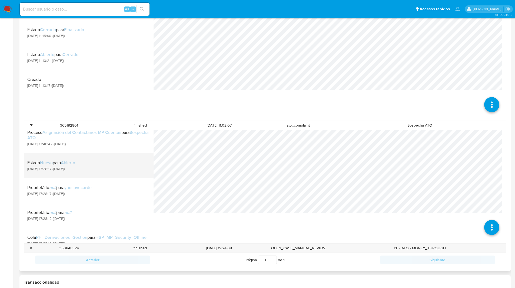
click at [57, 161] on div "Estado Nuevo para Abierto" at bounding box center [51, 162] width 48 height 5
click at [102, 162] on div "Estado Nuevo para Abierto [DATE] 17:28:17 ([DATE])" at bounding box center [88, 165] width 123 height 18
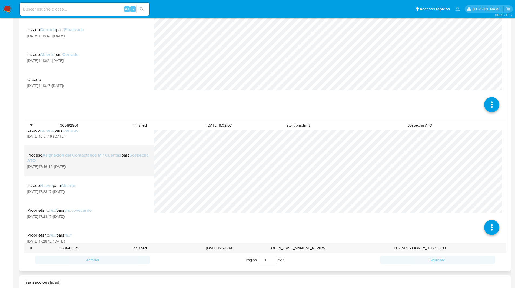
click at [80, 162] on div "Proceso Asignación del Contactanos MP Cuentas para Sospecha ATO" at bounding box center [88, 158] width 123 height 11
click at [103, 168] on span "[DATE] 17:46:42 ([DATE])" at bounding box center [88, 166] width 123 height 5
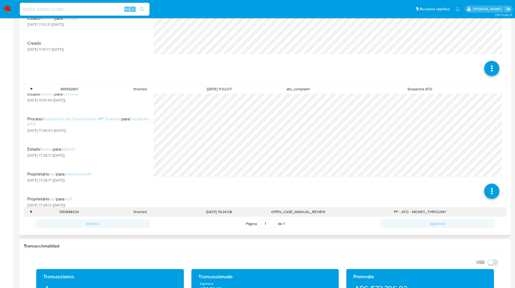
scroll to position [266, 0]
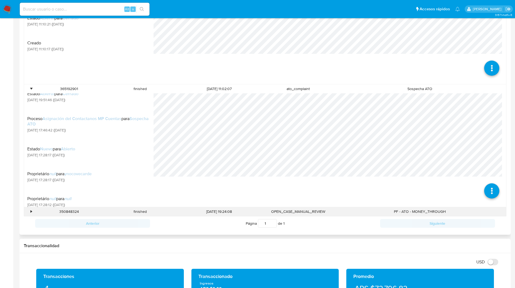
click at [30, 213] on div "•" at bounding box center [28, 211] width 9 height 9
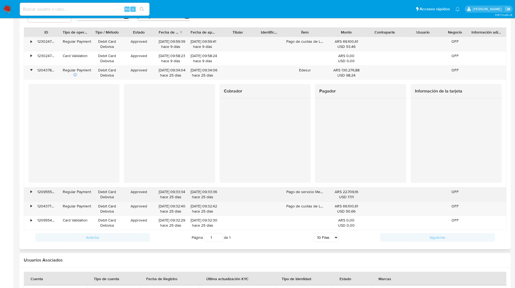
scroll to position [868, 0]
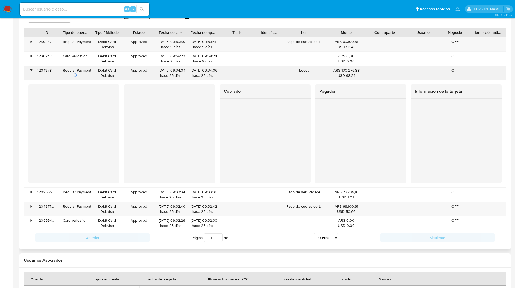
click at [31, 71] on div "•" at bounding box center [31, 70] width 1 height 5
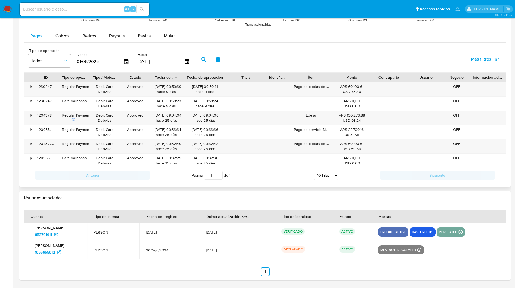
drag, startPoint x: 220, startPoint y: 78, endPoint x: 235, endPoint y: 78, distance: 14.6
click at [235, 78] on div "ID Tipo de operación Tipo / Método Estado Fecha de creación Fecha de aprobación…" at bounding box center [265, 77] width 482 height 9
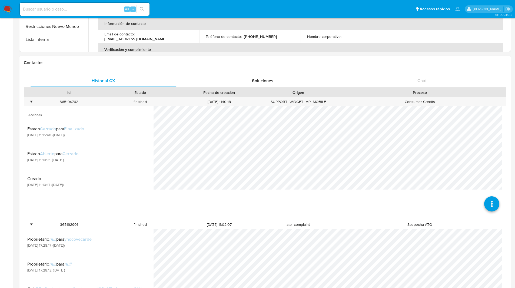
scroll to position [0, 0]
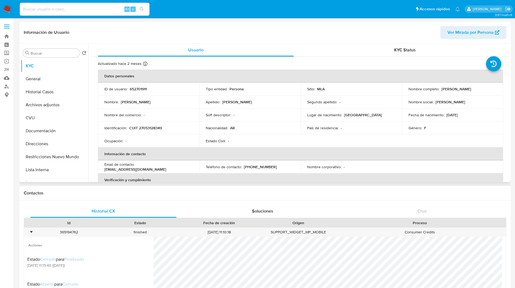
click at [148, 129] on p "CUIT 27053128349" at bounding box center [145, 128] width 33 height 5
copy p "27053128349"
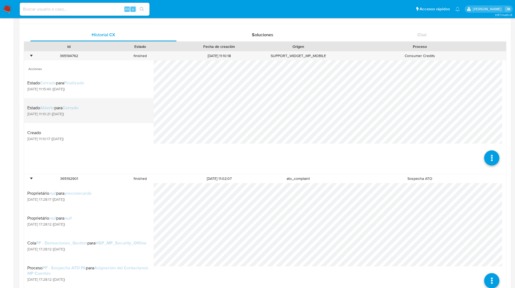
scroll to position [200, 0]
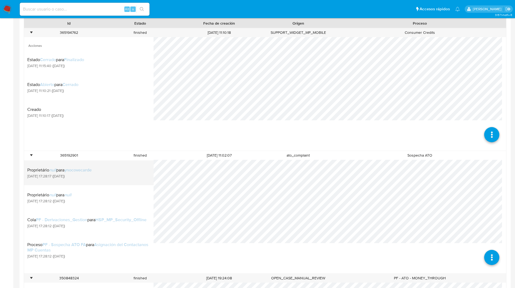
click at [85, 175] on span "[DATE] 17:28:17 ([DATE])" at bounding box center [59, 176] width 64 height 5
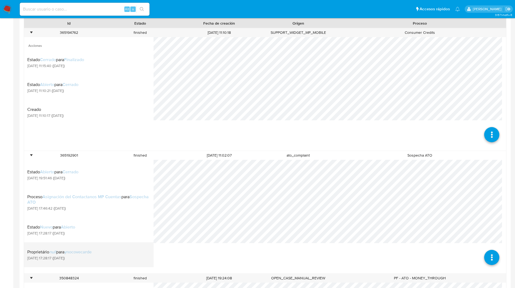
scroll to position [0, 0]
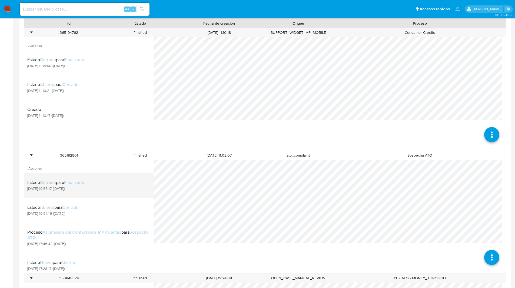
click at [75, 188] on span "[DATE] 19:55:17 ([DATE])" at bounding box center [55, 188] width 57 height 5
